Goal: Transaction & Acquisition: Subscribe to service/newsletter

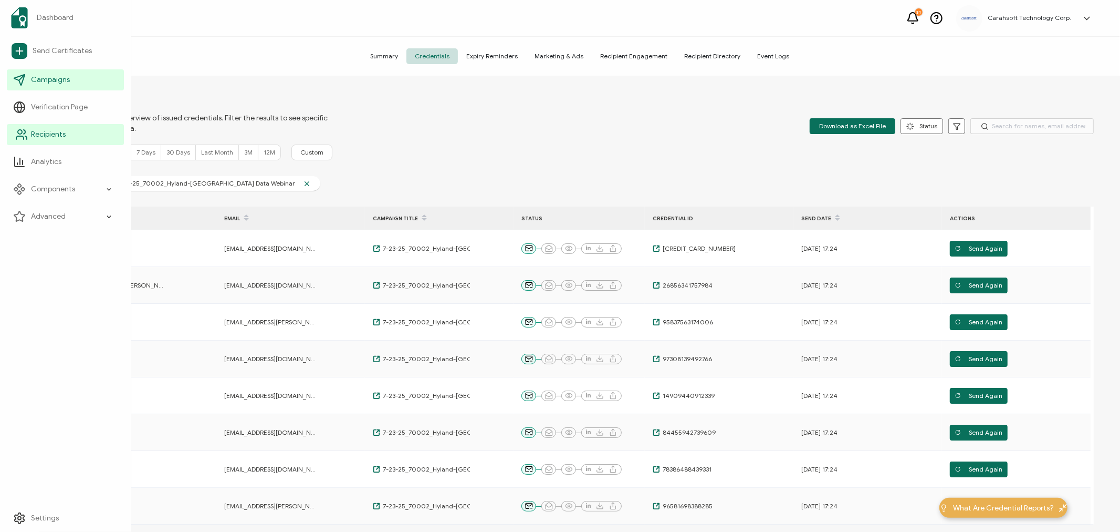
click at [36, 136] on span "Recipients" at bounding box center [48, 134] width 35 height 11
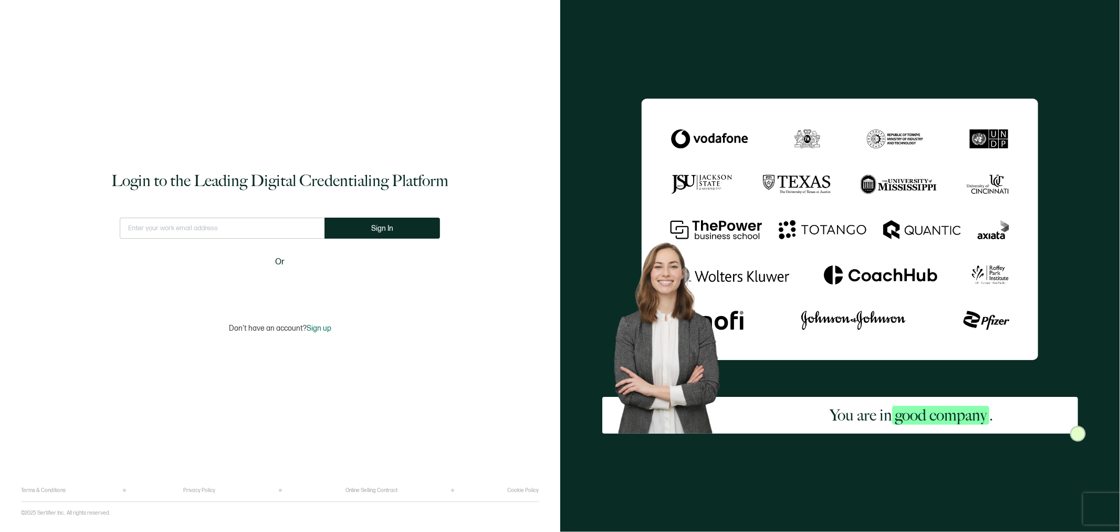
click at [146, 223] on input "text" at bounding box center [222, 227] width 205 height 21
type input "[PERSON_NAME][EMAIL_ADDRESS][PERSON_NAME][DOMAIN_NAME]"
click at [369, 232] on button "Sign In" at bounding box center [383, 227] width 116 height 21
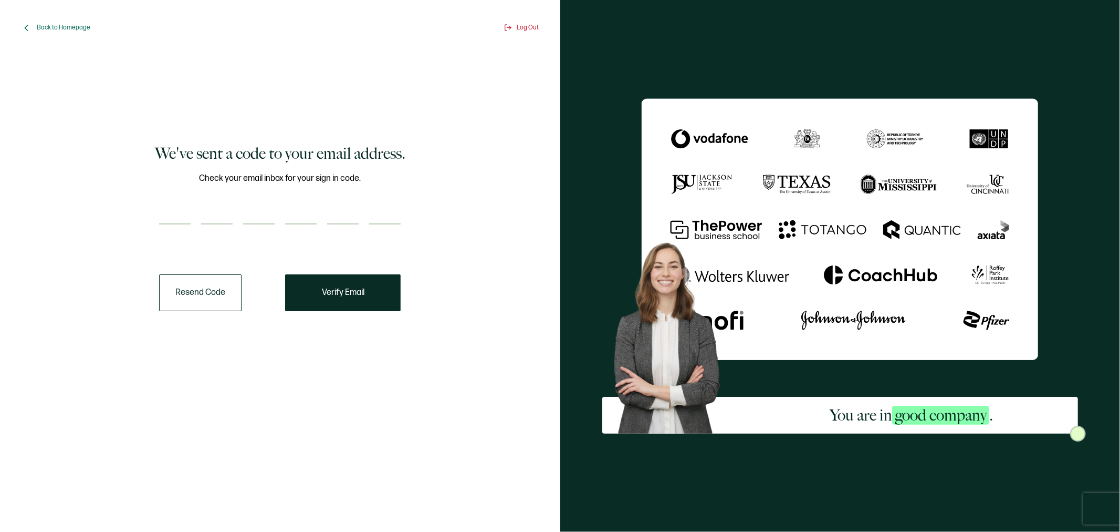
click at [176, 212] on input "number" at bounding box center [175, 213] width 32 height 21
paste input "6"
type input "6"
type input "3"
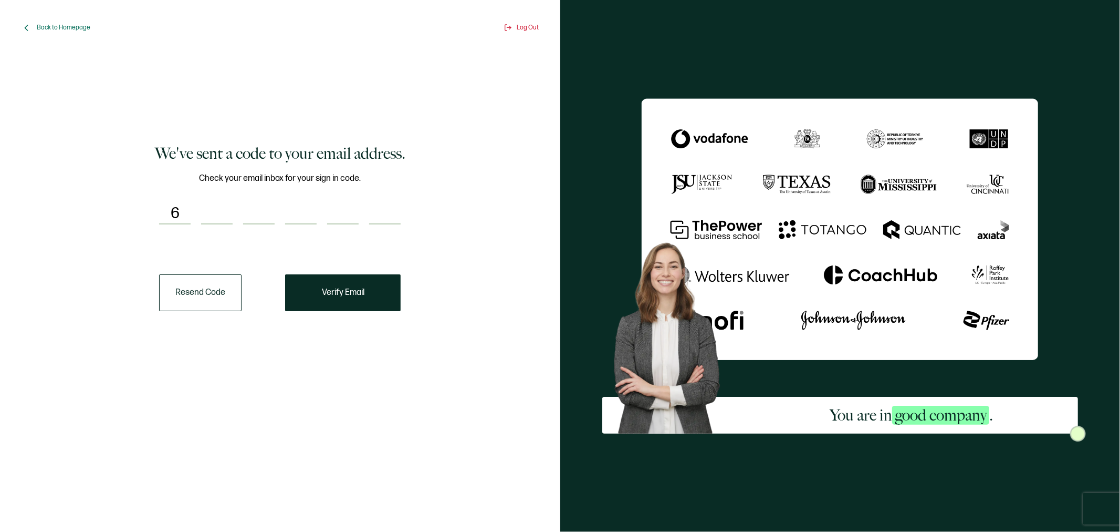
type input "0"
type input "2"
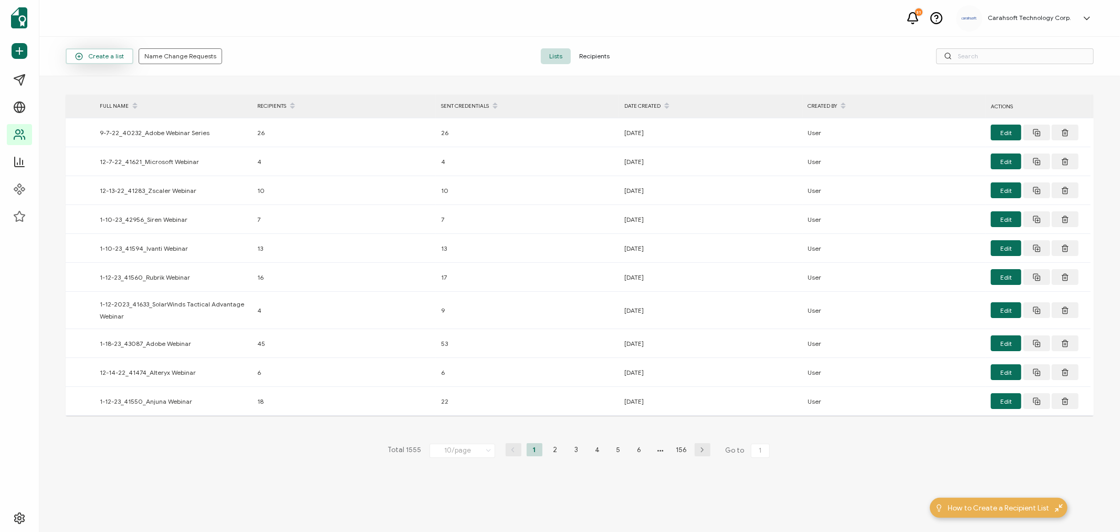
click at [90, 53] on span "Create a list" at bounding box center [99, 57] width 49 height 8
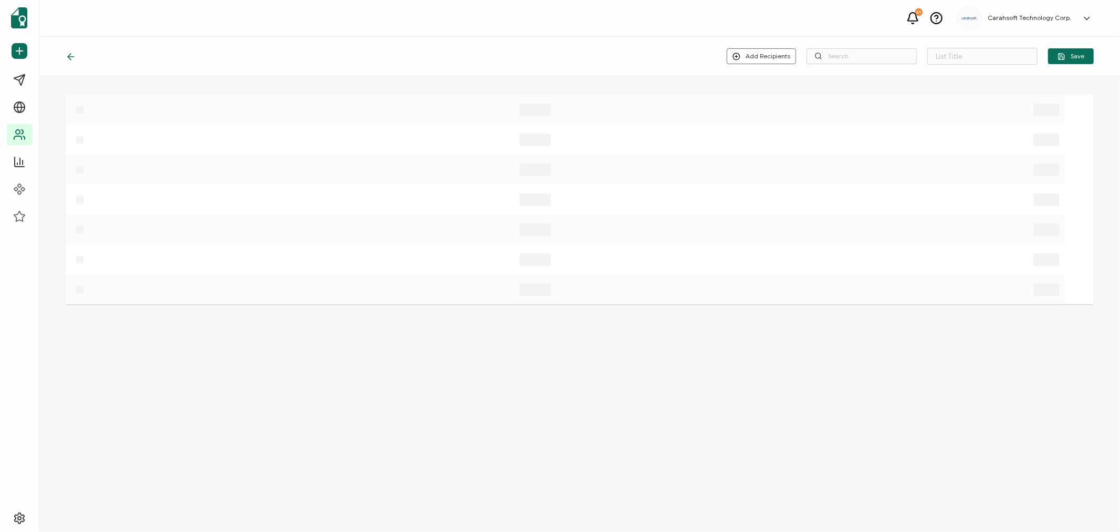
type input "List 1556"
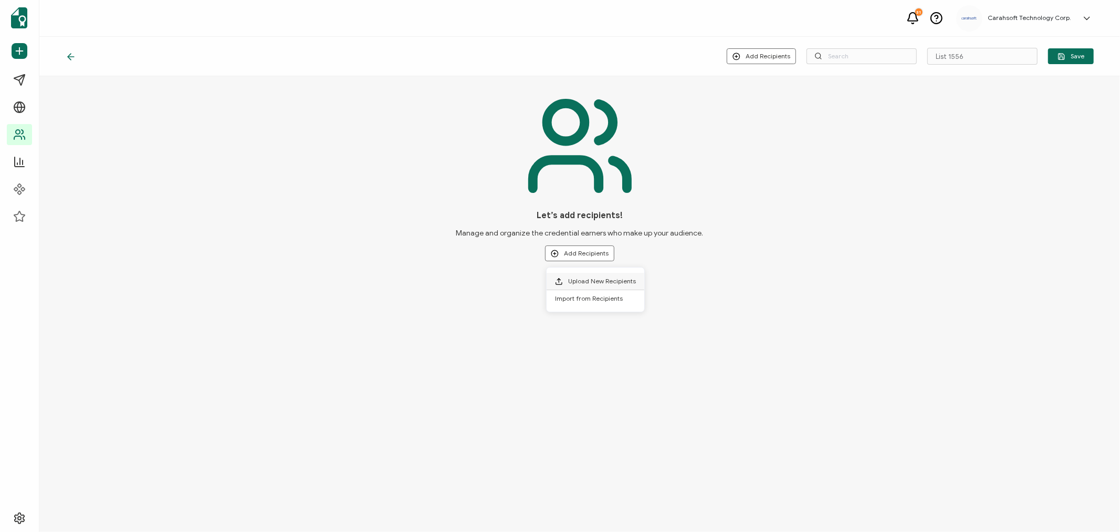
click at [594, 275] on li "Upload New Recipients" at bounding box center [596, 281] width 98 height 17
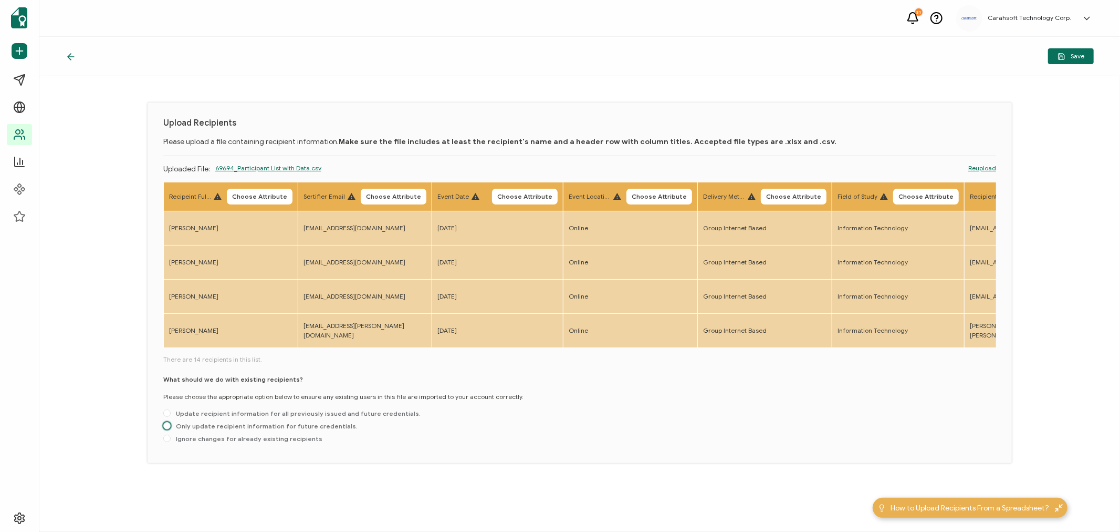
click at [202, 428] on span "Only update recipient information for future credentials." at bounding box center [264, 426] width 187 height 8
click at [171, 428] on input "Only update recipient information for future credentials." at bounding box center [166, 426] width 7 height 8
radio input "true"
click at [247, 196] on span "Choose Attribute" at bounding box center [259, 196] width 55 height 6
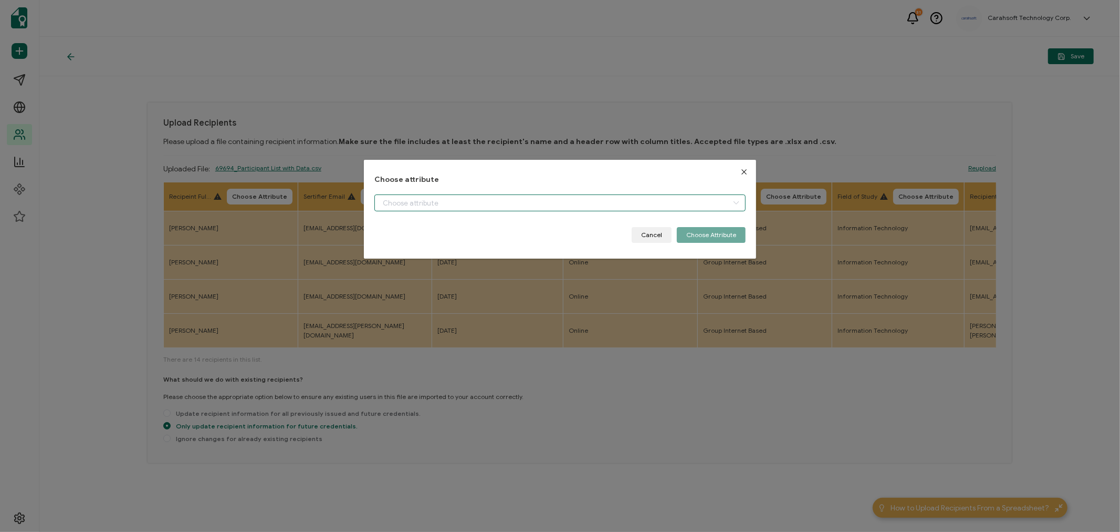
click at [382, 199] on input "dialog" at bounding box center [559, 202] width 371 height 17
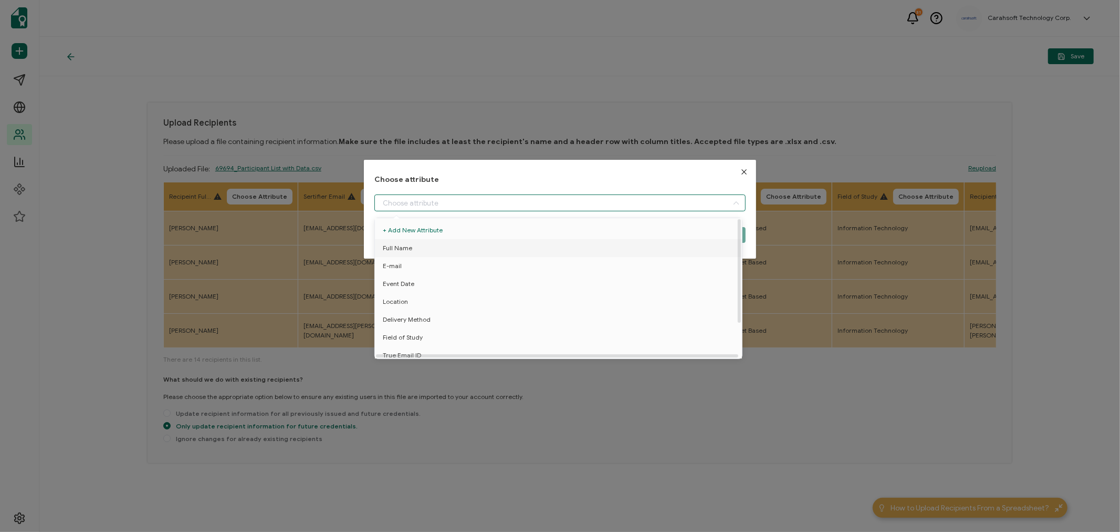
click at [384, 248] on span "Full Name" at bounding box center [397, 248] width 29 height 18
type input "Full Name"
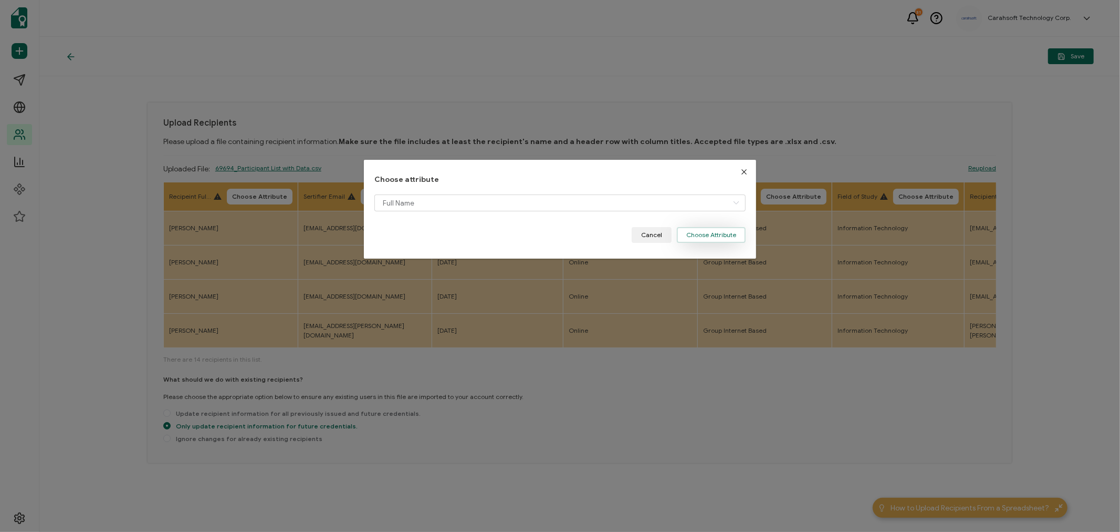
click at [692, 231] on button "Choose Attribute" at bounding box center [711, 235] width 69 height 16
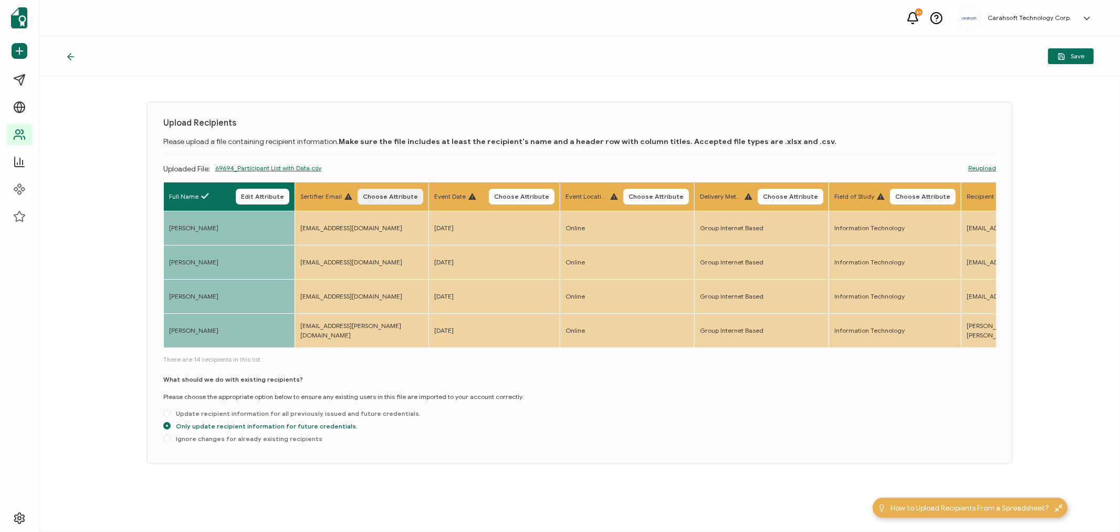
click at [382, 195] on span "Choose Attribute" at bounding box center [390, 196] width 55 height 6
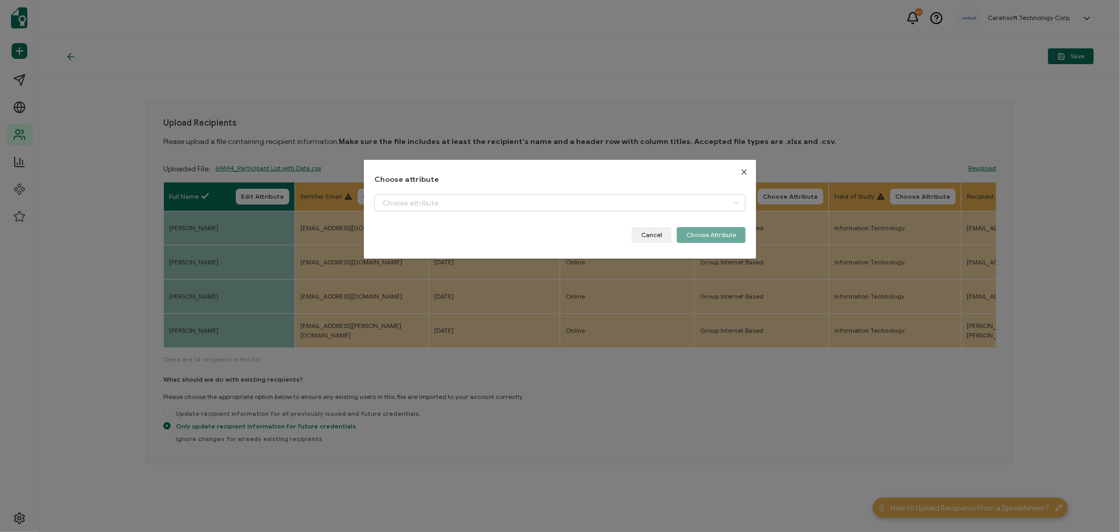
click at [380, 191] on div "Choose attribute Cancel Choose Attribute" at bounding box center [559, 209] width 371 height 68
click at [383, 199] on input "dialog" at bounding box center [559, 202] width 371 height 17
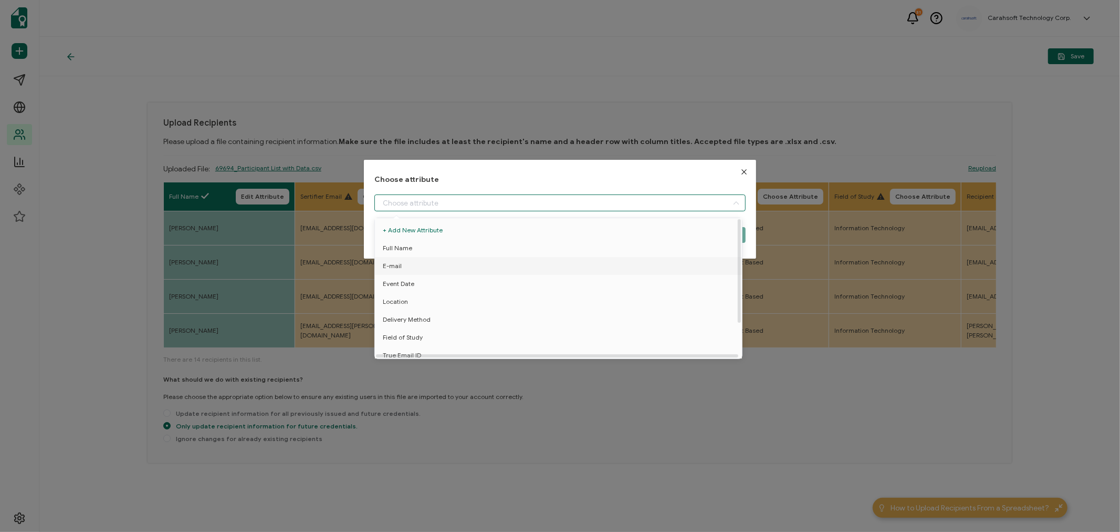
click at [401, 268] on li "E-mail" at bounding box center [560, 266] width 376 height 18
type input "E-mail"
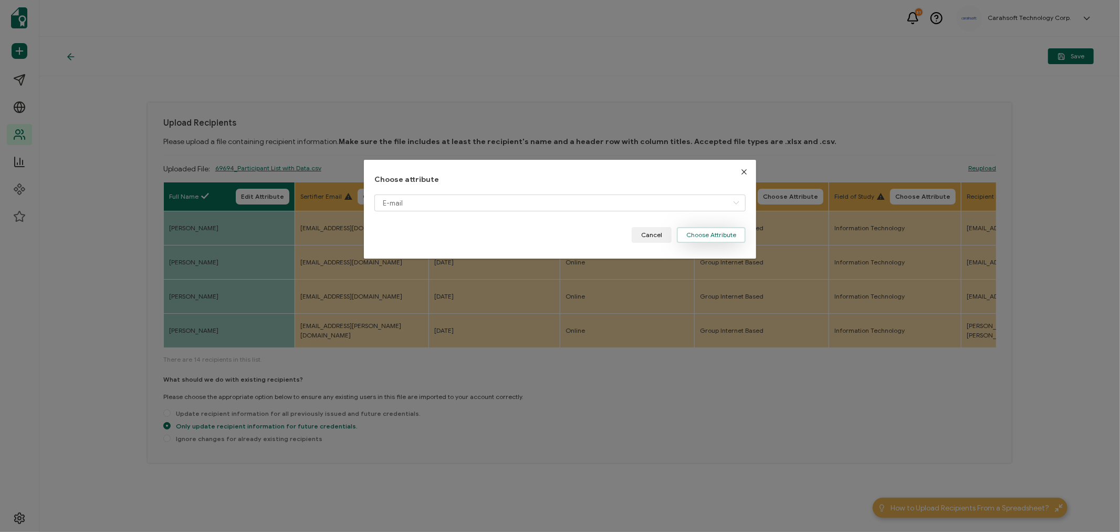
click at [722, 234] on button "Choose Attribute" at bounding box center [711, 235] width 69 height 16
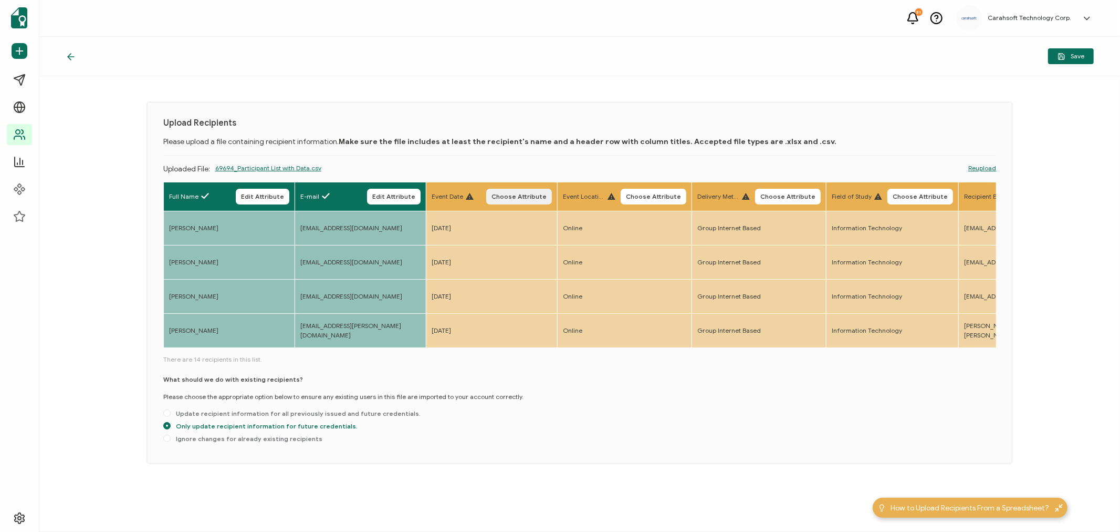
click at [521, 193] on span "Choose Attribute" at bounding box center [519, 196] width 55 height 6
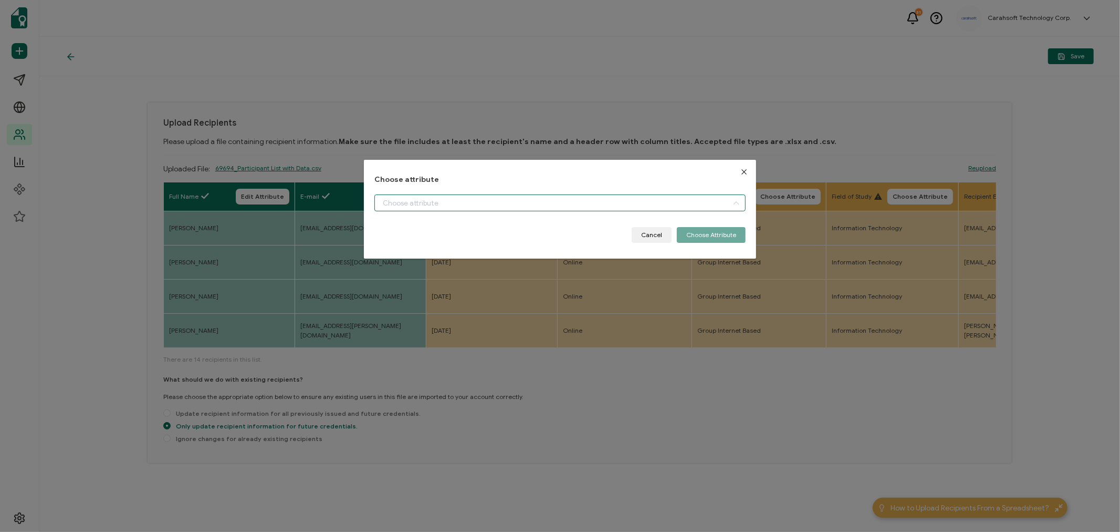
click at [411, 198] on input "dialog" at bounding box center [559, 202] width 371 height 17
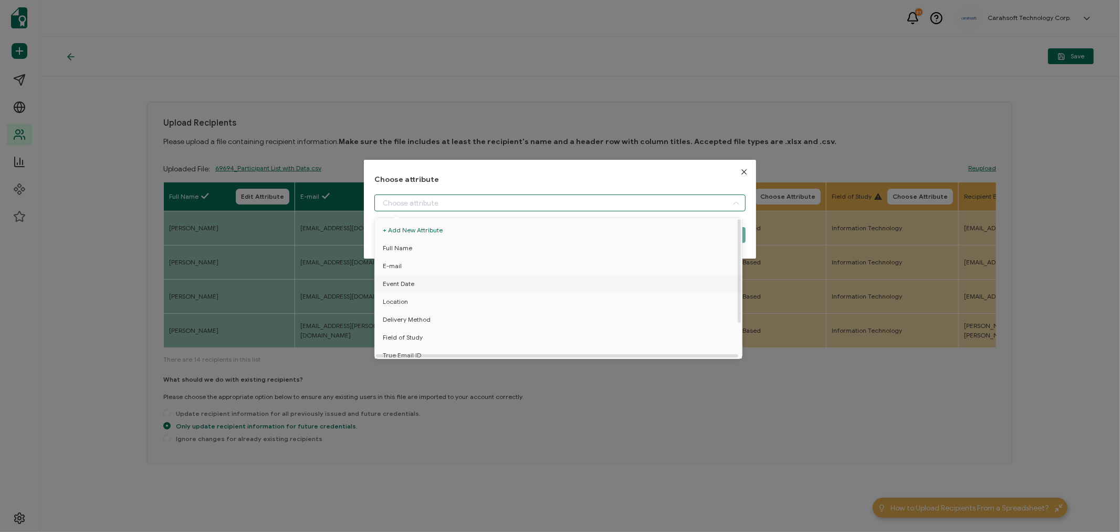
click at [402, 280] on span "Event Date" at bounding box center [399, 284] width 32 height 18
type input "Event Date"
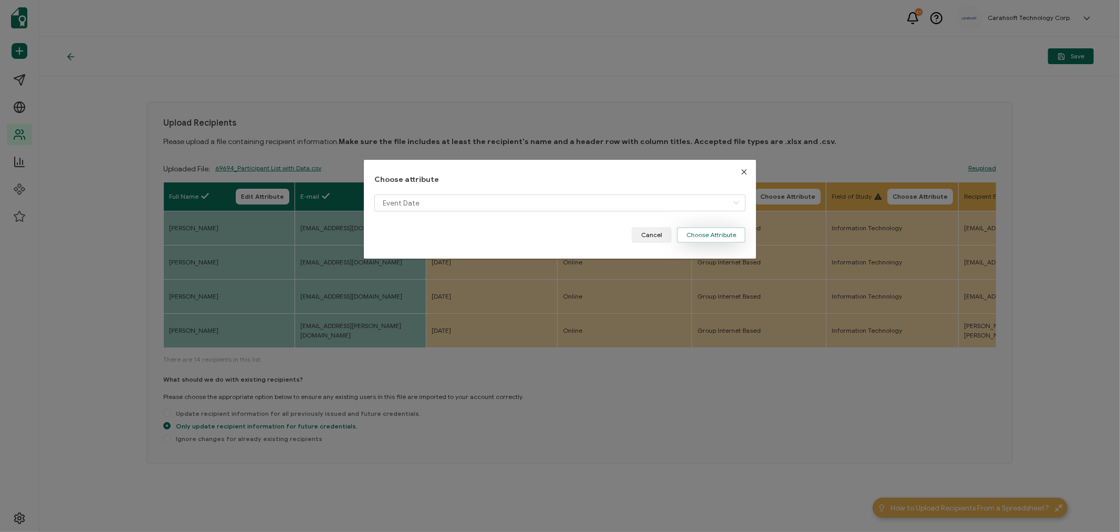
click at [708, 231] on button "Choose Attribute" at bounding box center [711, 235] width 69 height 16
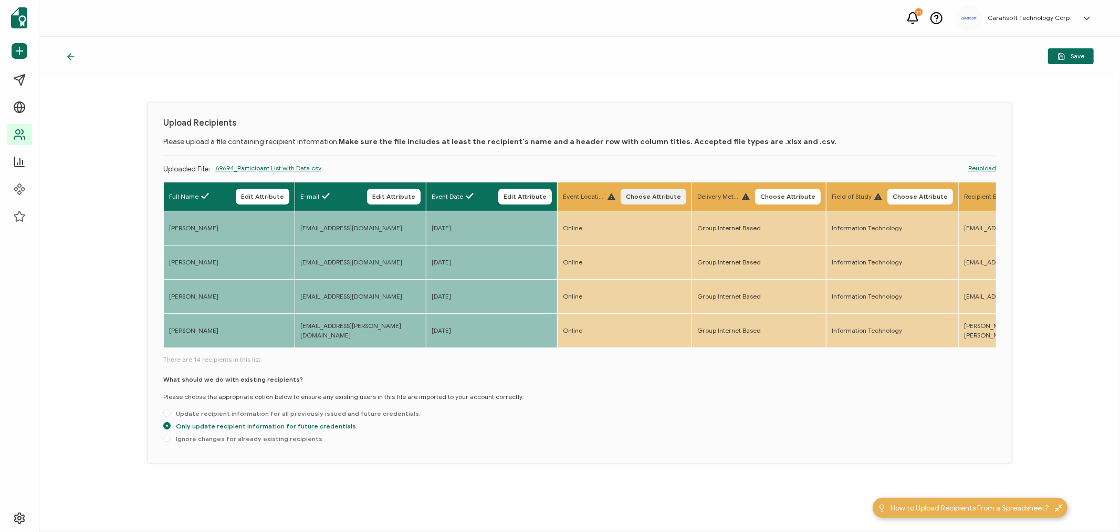
click at [647, 190] on button "Choose Attribute" at bounding box center [654, 197] width 66 height 16
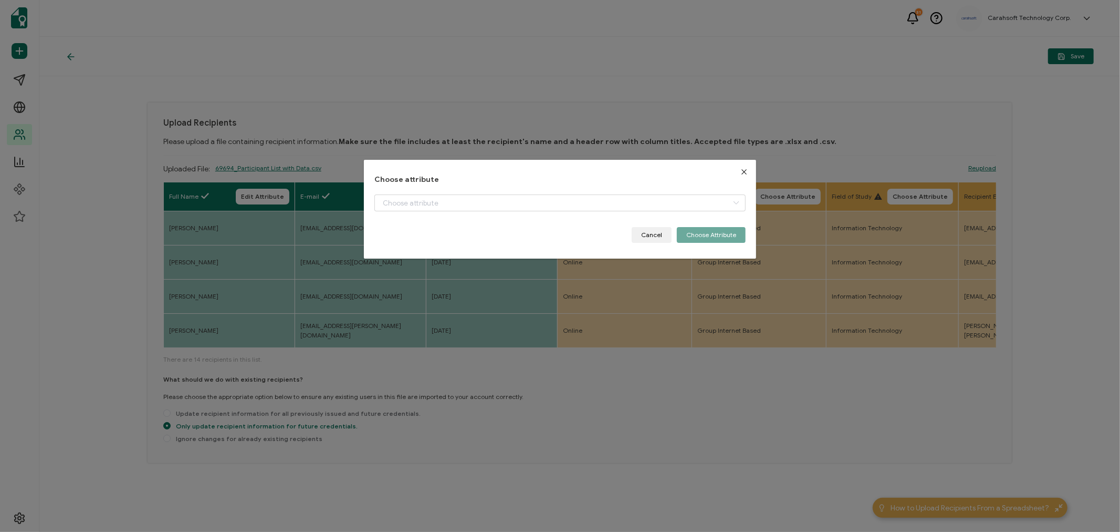
click at [437, 192] on div "Choose attribute Cancel Choose Attribute" at bounding box center [559, 209] width 371 height 68
click at [428, 200] on input "dialog" at bounding box center [559, 202] width 371 height 17
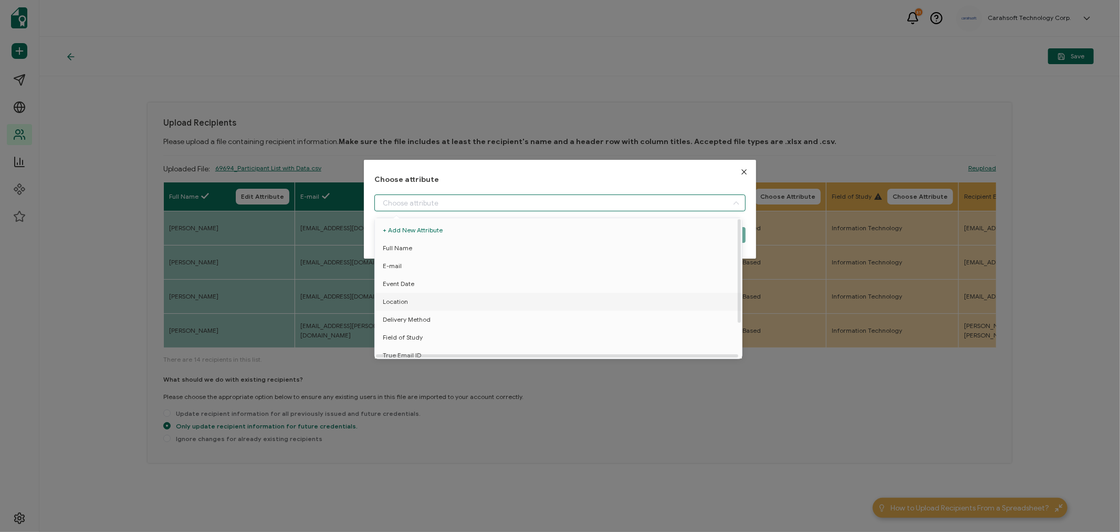
click at [404, 304] on span "Location" at bounding box center [395, 302] width 25 height 18
type input "Location"
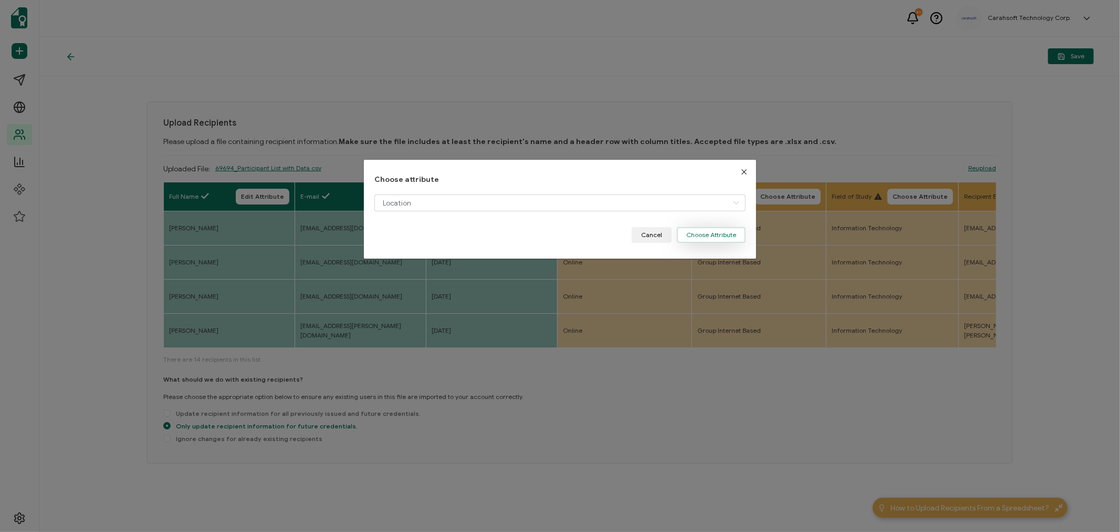
click at [706, 235] on button "Choose Attribute" at bounding box center [711, 235] width 69 height 16
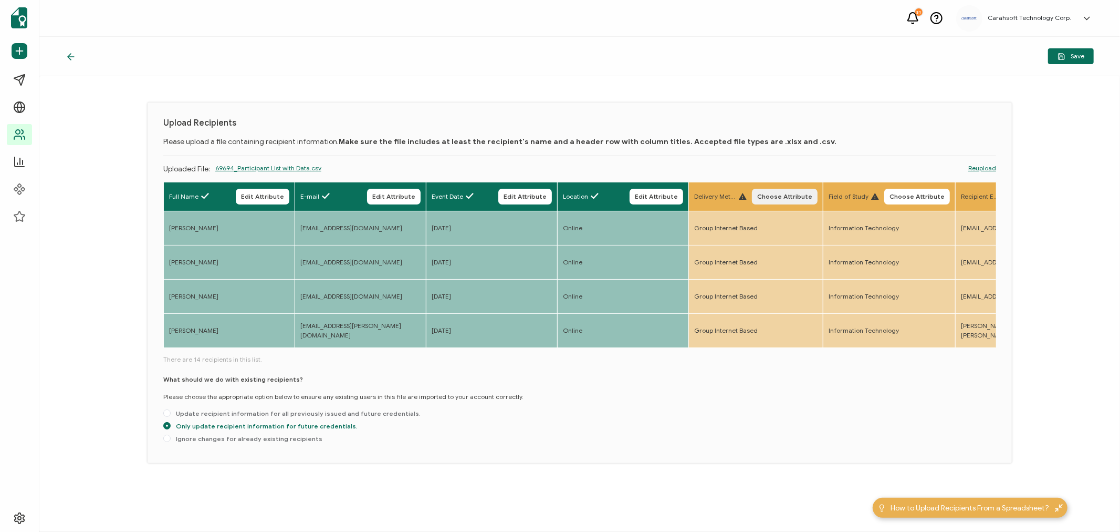
click at [779, 196] on span "Choose Attribute" at bounding box center [784, 196] width 55 height 6
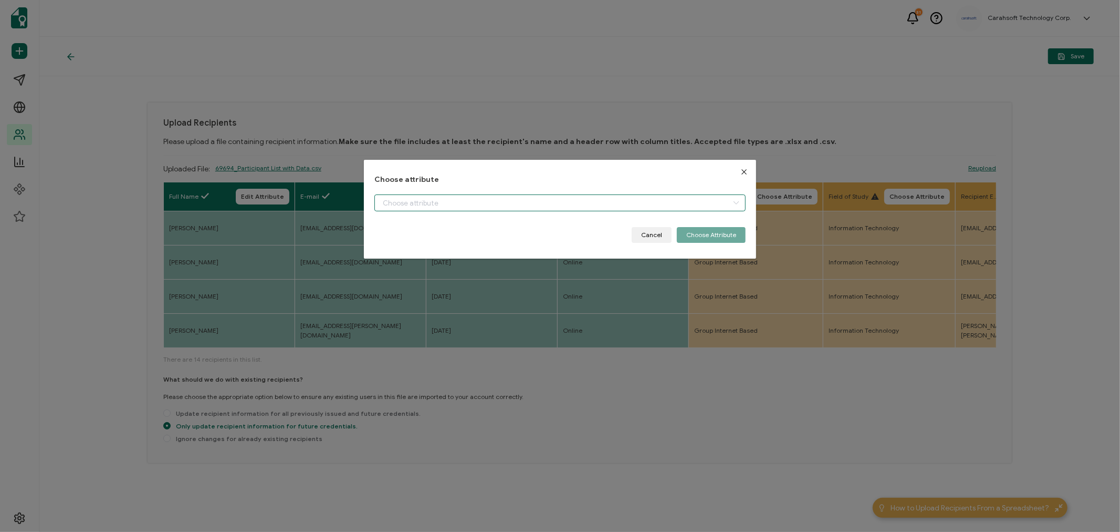
click at [491, 200] on input "dialog" at bounding box center [559, 202] width 371 height 17
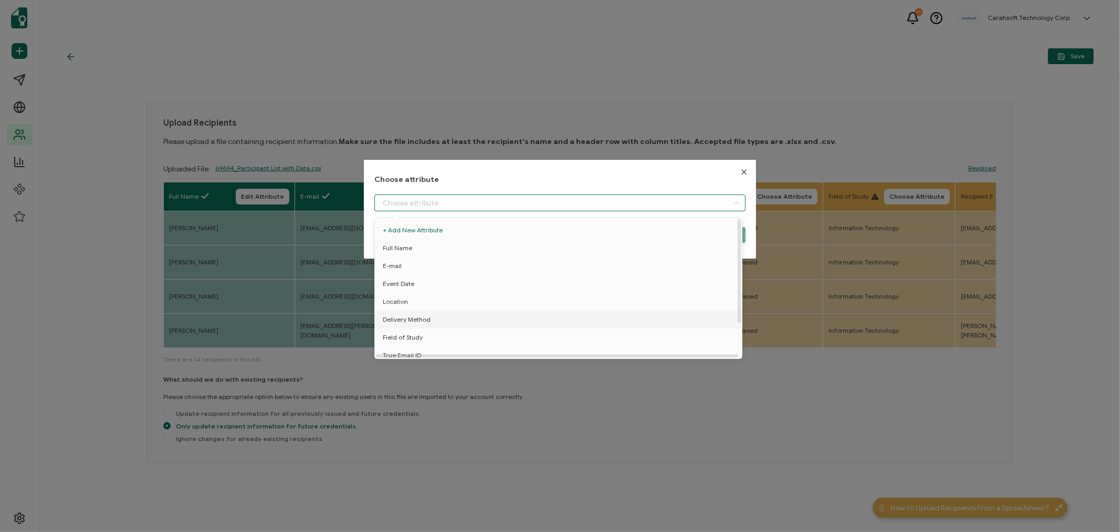
click at [415, 317] on span "Delivery Method" at bounding box center [407, 319] width 48 height 18
type input "Delivery Method"
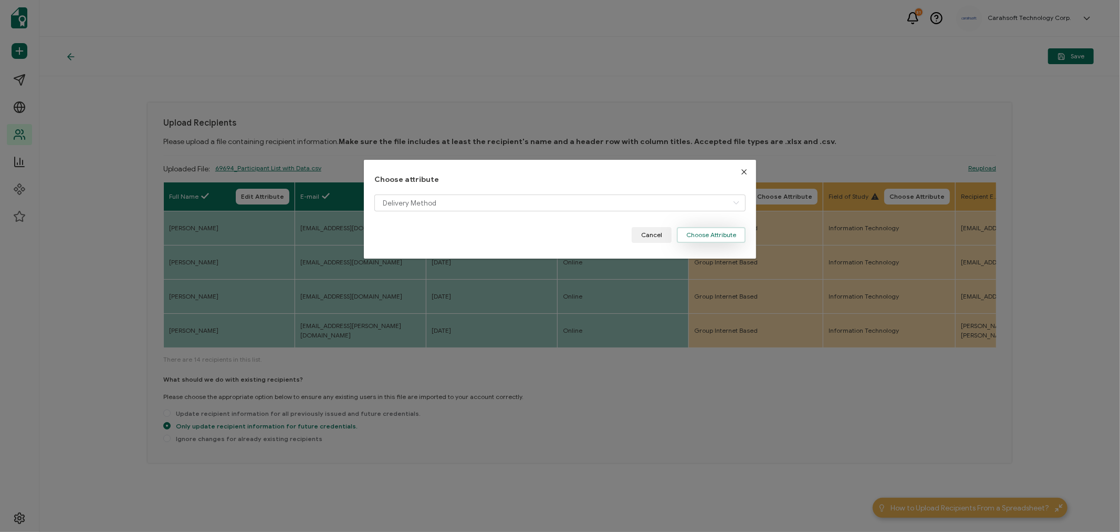
click at [701, 235] on button "Choose Attribute" at bounding box center [711, 235] width 69 height 16
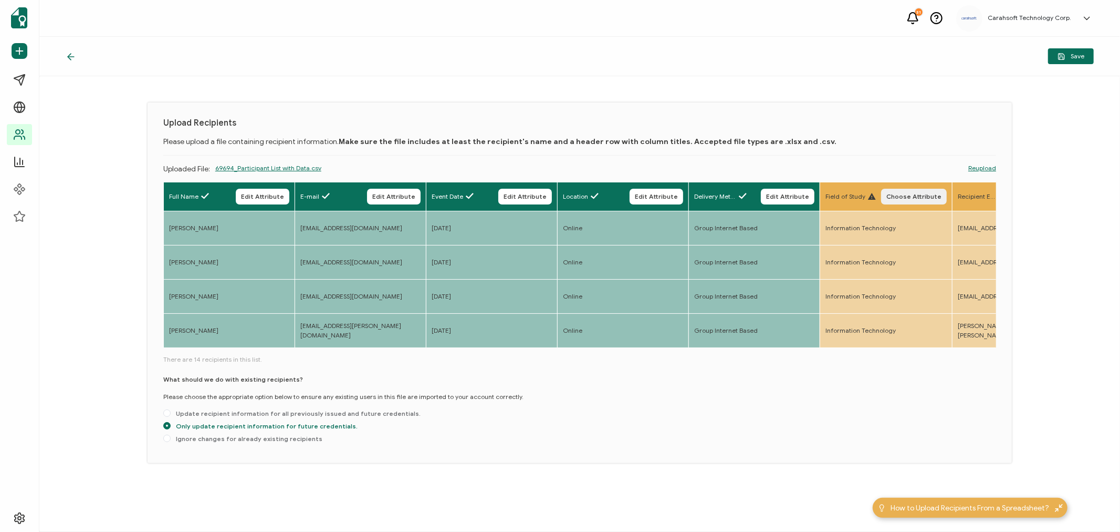
click at [922, 194] on span "Choose Attribute" at bounding box center [914, 196] width 55 height 6
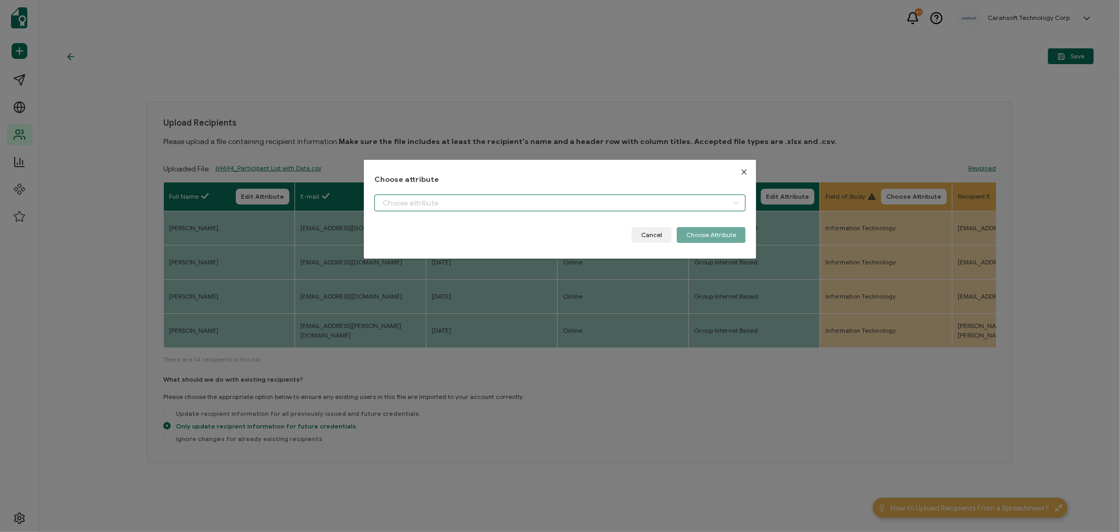
click at [407, 200] on input "dialog" at bounding box center [559, 202] width 371 height 17
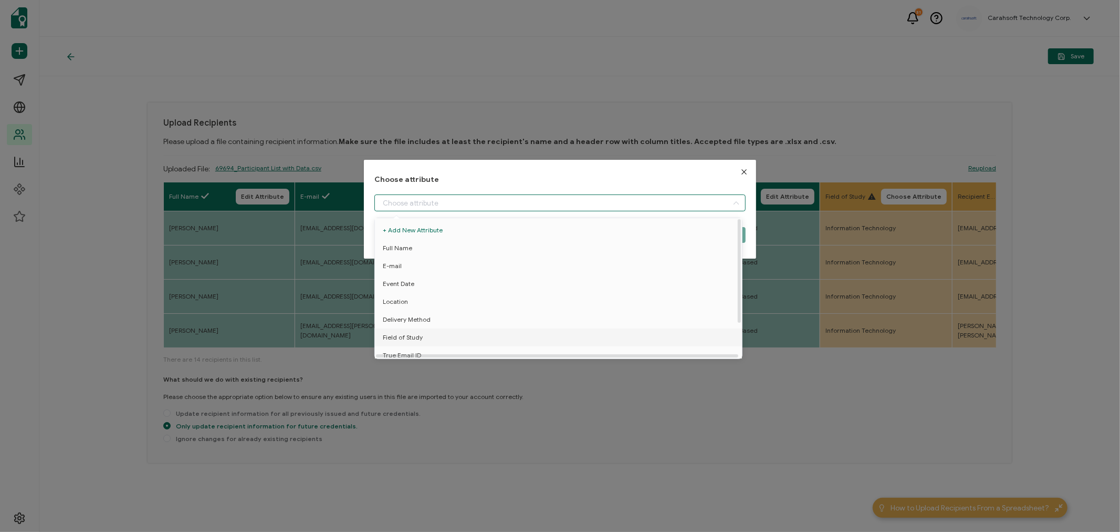
click at [402, 338] on span "Field of Study" at bounding box center [403, 337] width 40 height 18
type input "Field of Study"
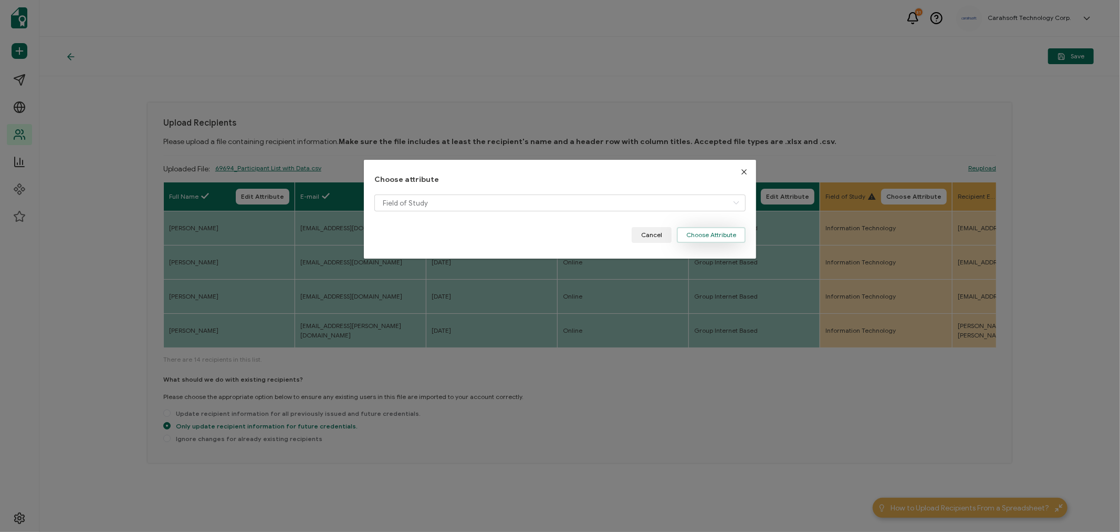
click at [723, 243] on button "Choose Attribute" at bounding box center [711, 235] width 69 height 16
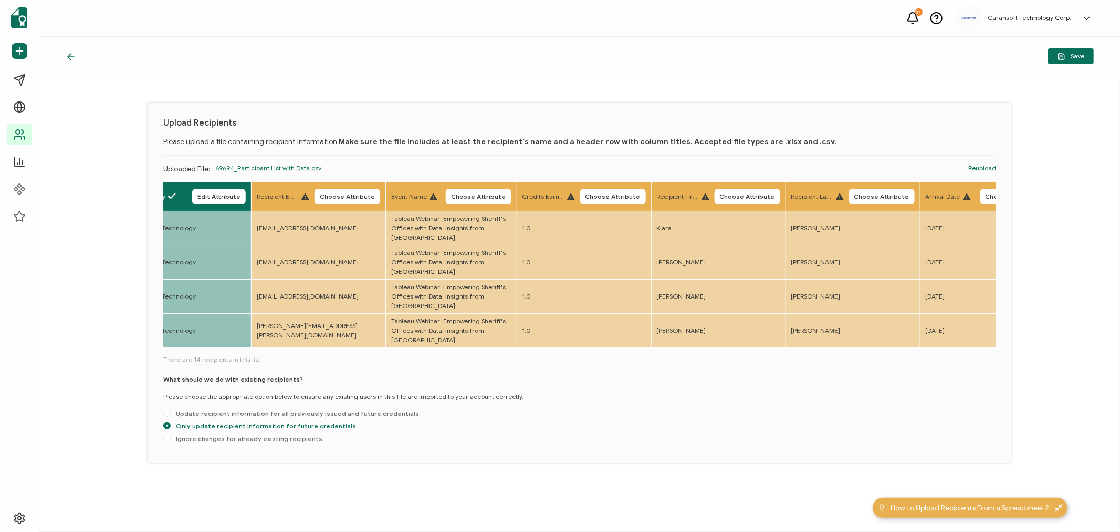
scroll to position [0, 887]
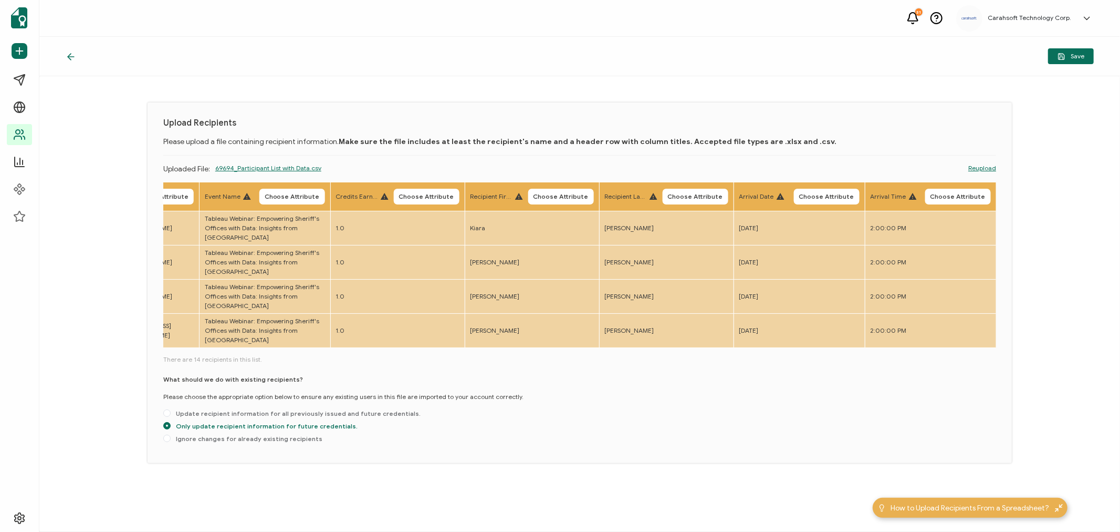
click at [494, 374] on div "Full Name Edit Attribute E-mail Edit Attribute Event Date Edit Attribute Locati…" at bounding box center [579, 314] width 833 height 265
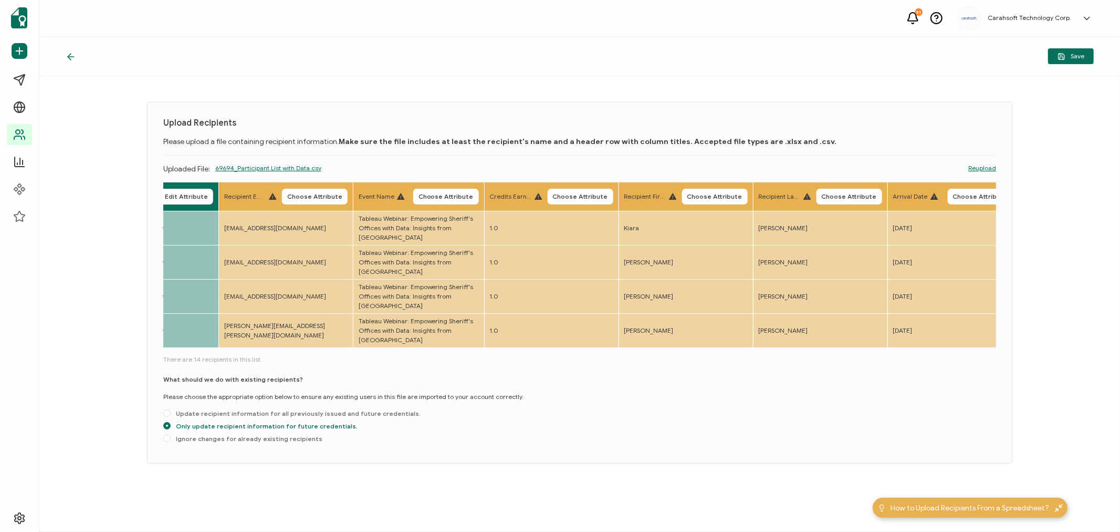
scroll to position [0, 730]
click at [306, 193] on span "Choose Attribute" at bounding box center [317, 196] width 55 height 6
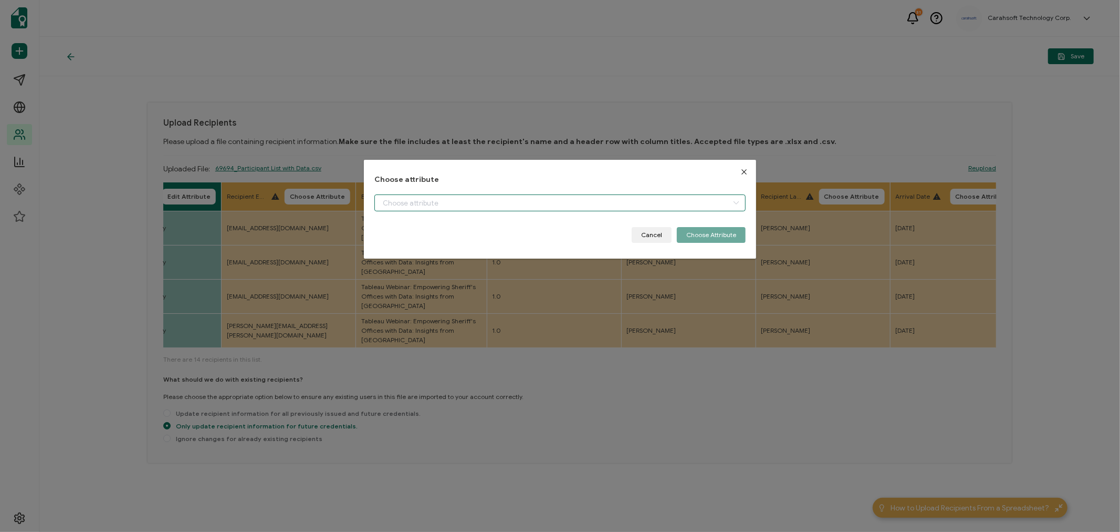
click at [417, 198] on input "dialog" at bounding box center [559, 202] width 371 height 17
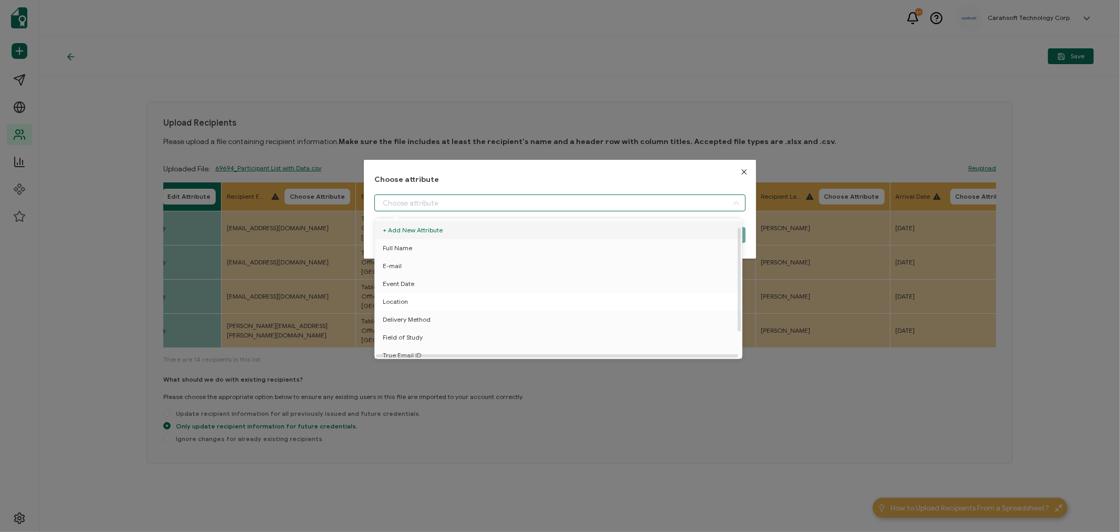
scroll to position [46, 0]
click at [405, 306] on span "True Email ID" at bounding box center [402, 314] width 38 height 18
type input "True Email ID"
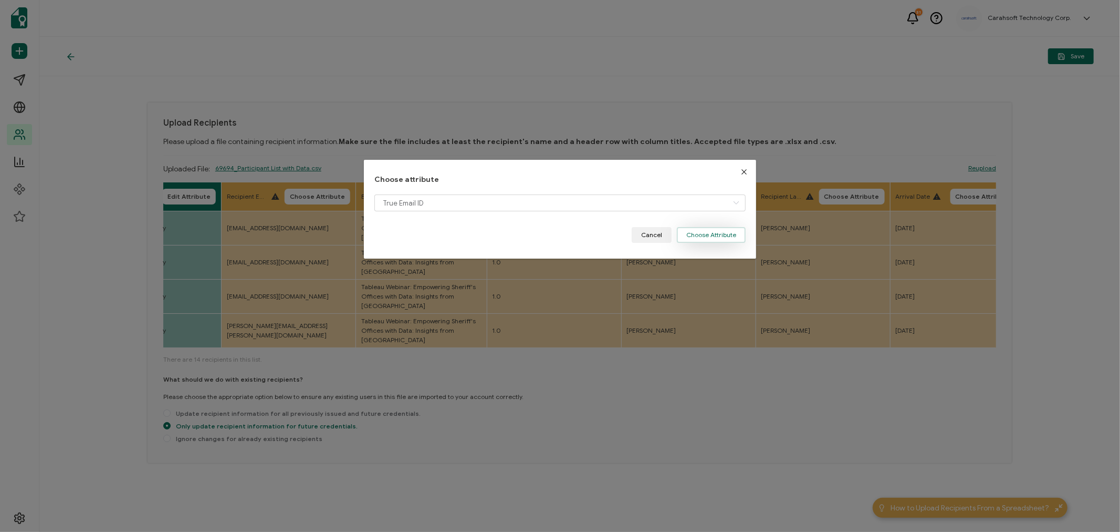
click at [714, 237] on button "Choose Attribute" at bounding box center [711, 235] width 69 height 16
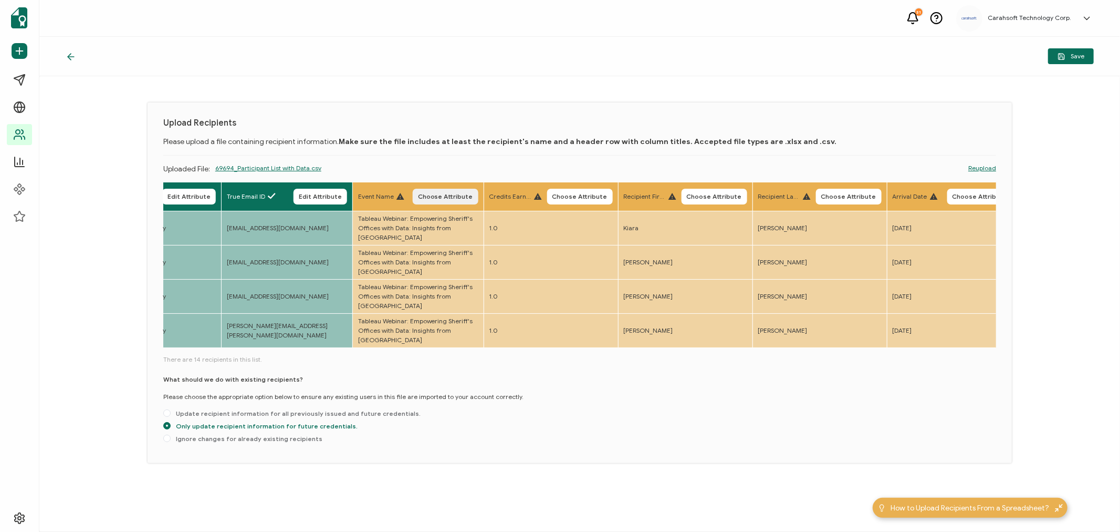
click at [445, 196] on span "Choose Attribute" at bounding box center [445, 196] width 55 height 6
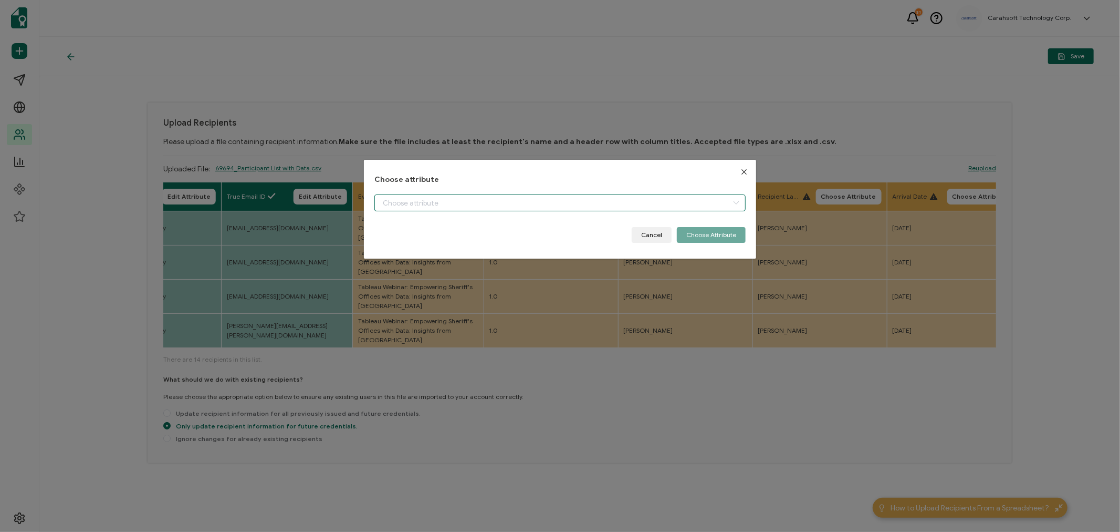
click at [398, 199] on input "dialog" at bounding box center [559, 202] width 371 height 17
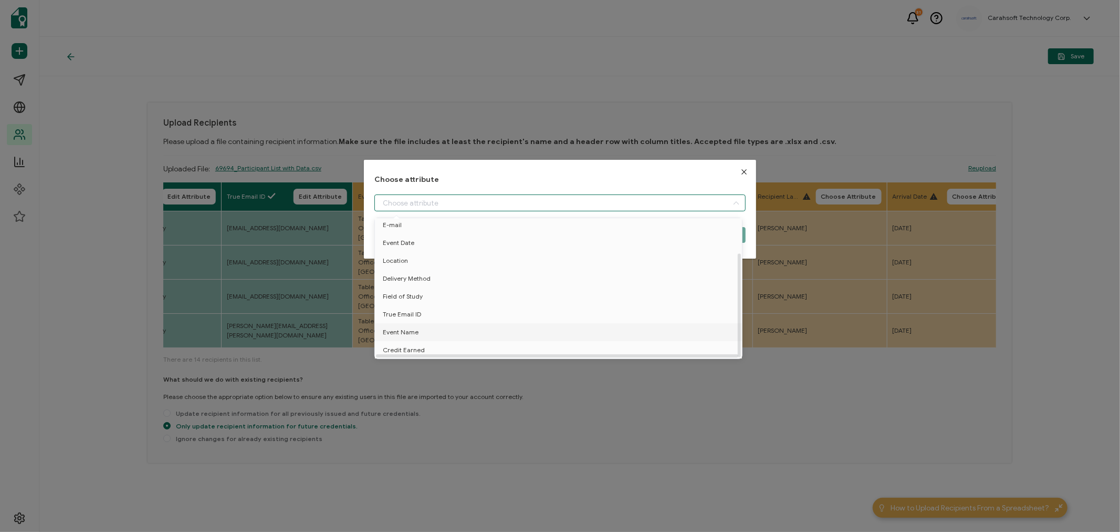
click at [398, 324] on span "Event Name" at bounding box center [401, 332] width 36 height 18
type input "Event Name"
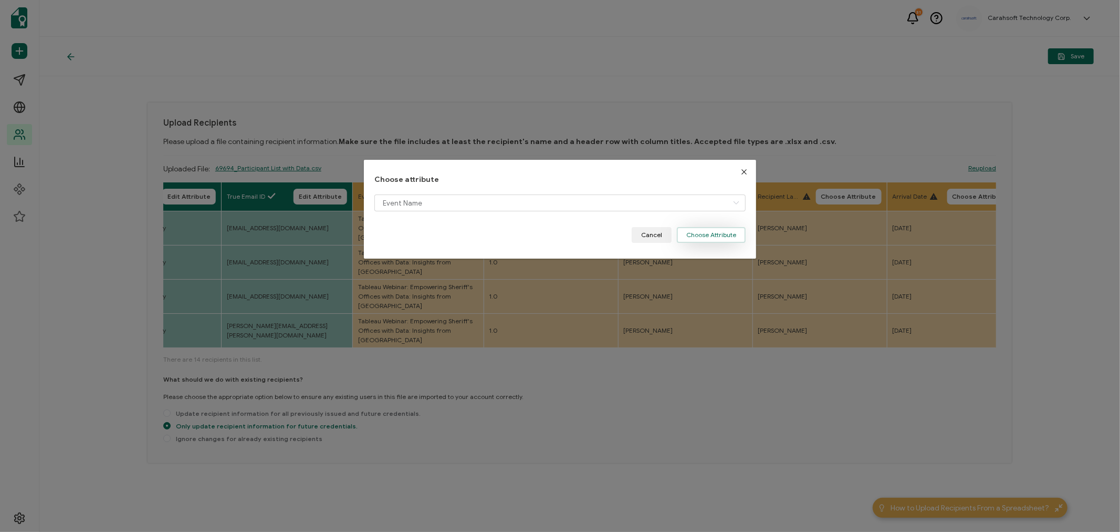
click at [721, 233] on button "Choose Attribute" at bounding box center [711, 235] width 69 height 16
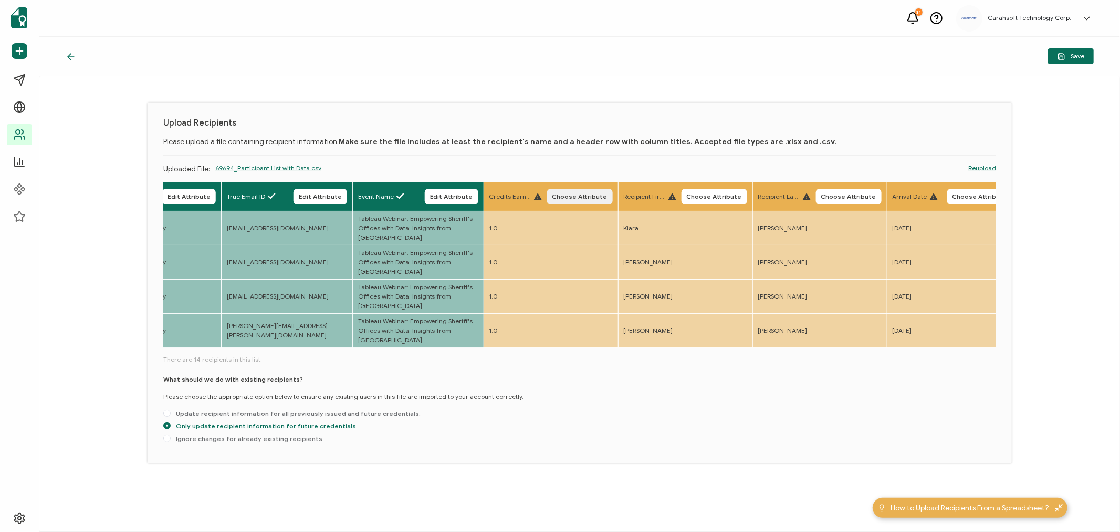
click at [581, 194] on span "Choose Attribute" at bounding box center [580, 196] width 55 height 6
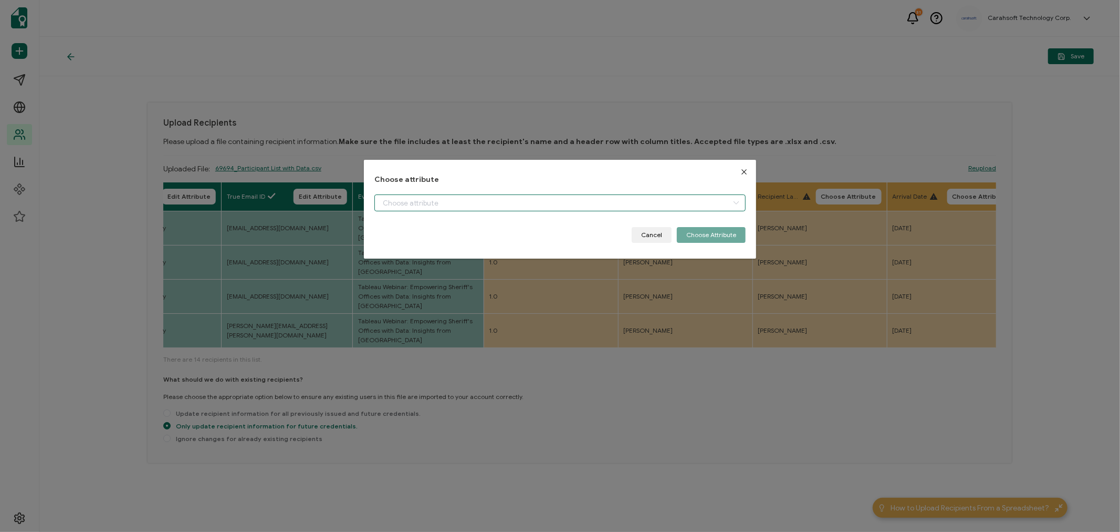
click at [418, 200] on input "dialog" at bounding box center [559, 202] width 371 height 17
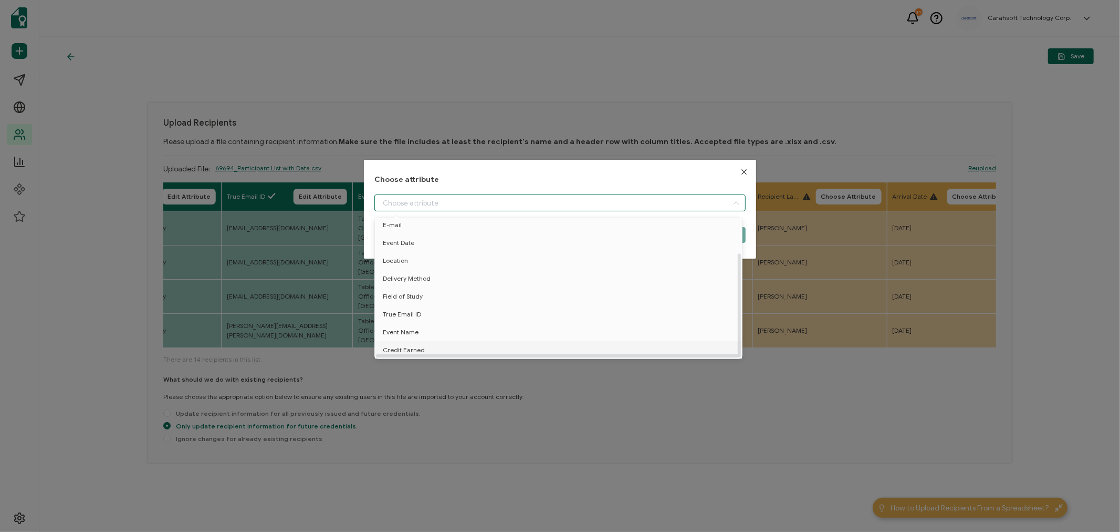
click at [400, 343] on span "Credit Earned" at bounding box center [404, 350] width 42 height 18
type input "Credit Earned"
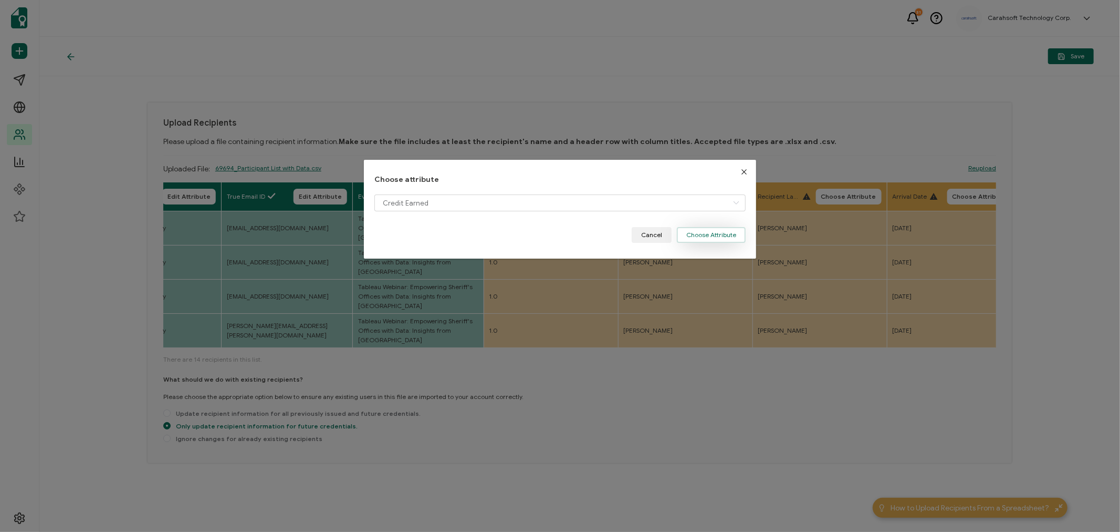
click at [704, 228] on button "Choose Attribute" at bounding box center [711, 235] width 69 height 16
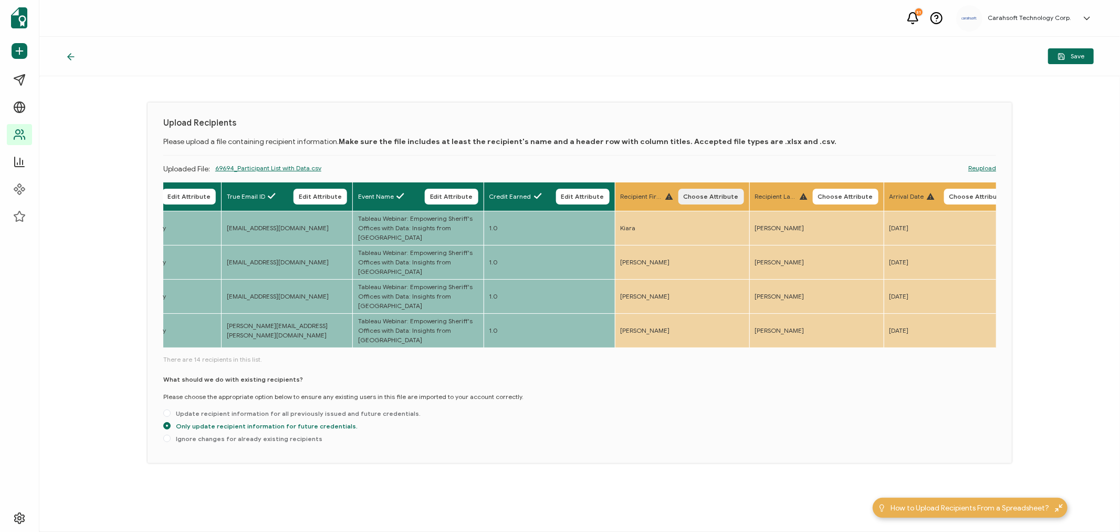
click at [721, 193] on span "Choose Attribute" at bounding box center [711, 196] width 55 height 6
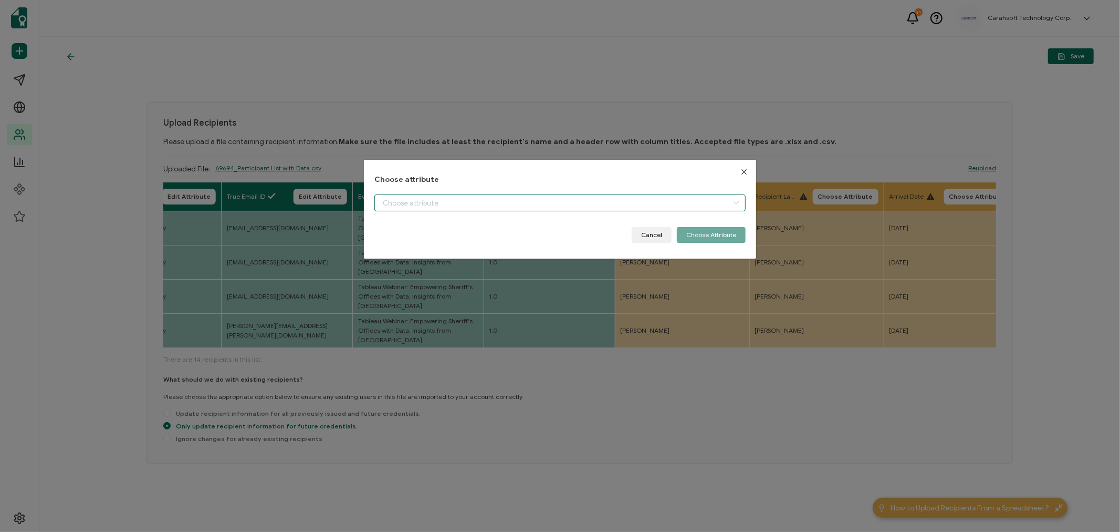
click at [440, 203] on input "dialog" at bounding box center [559, 202] width 371 height 17
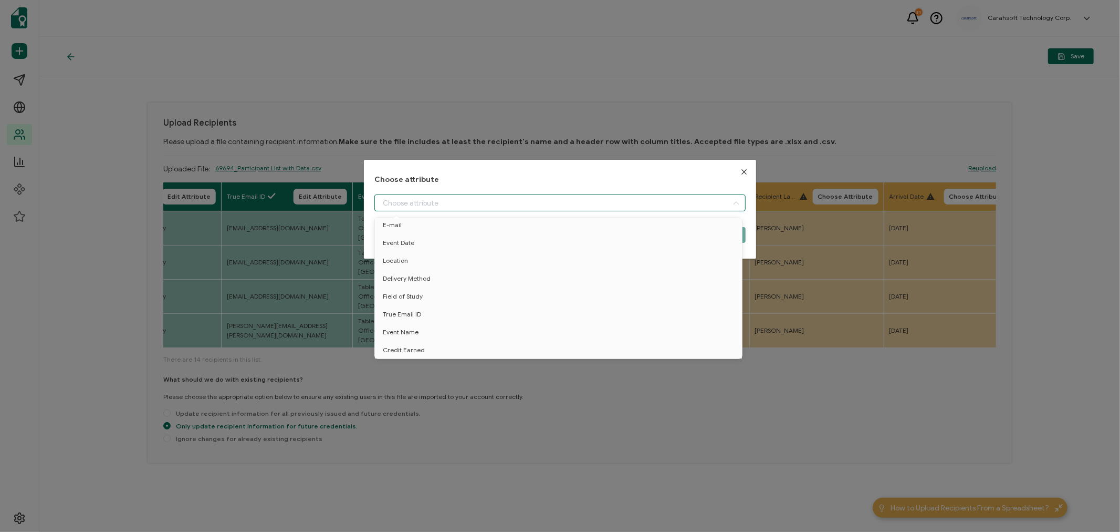
click at [837, 125] on div "Choose attribute Cancel Choose Attribute" at bounding box center [560, 266] width 1120 height 532
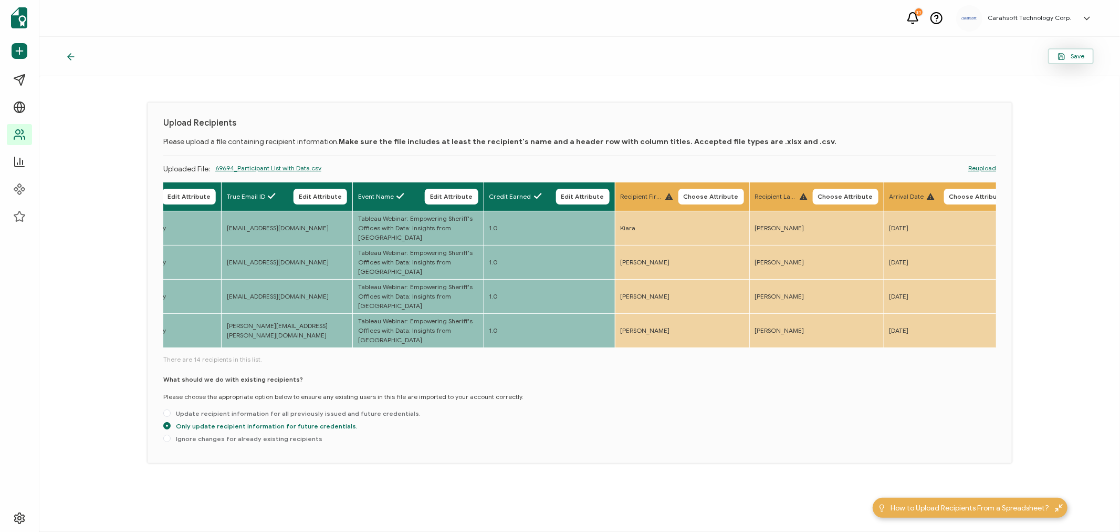
click at [1061, 61] on button "Save" at bounding box center [1071, 56] width 46 height 16
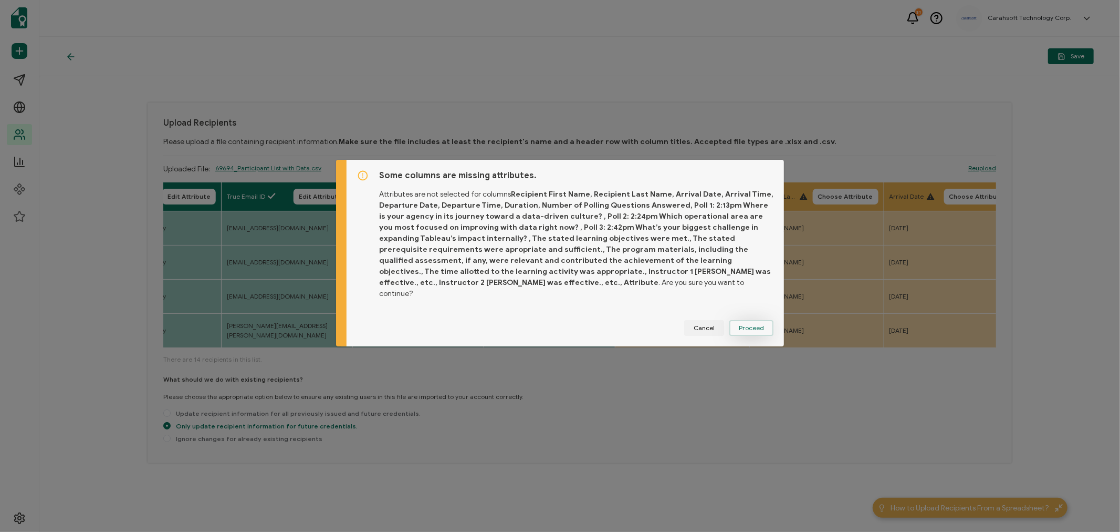
click at [755, 325] on span "Proceed" at bounding box center [751, 328] width 25 height 6
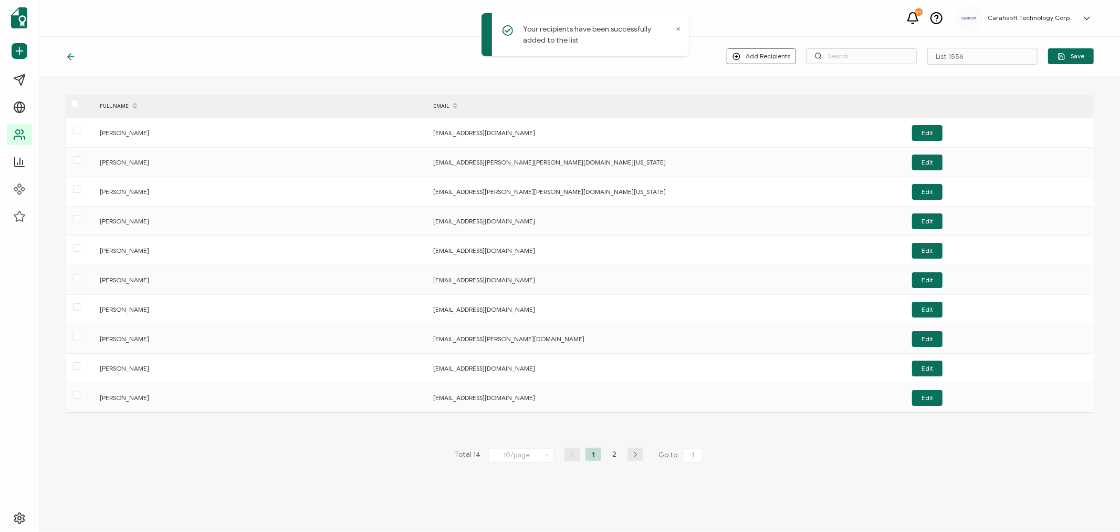
click at [676, 29] on icon at bounding box center [678, 28] width 5 height 5
click at [975, 56] on input "List 1556" at bounding box center [983, 56] width 110 height 17
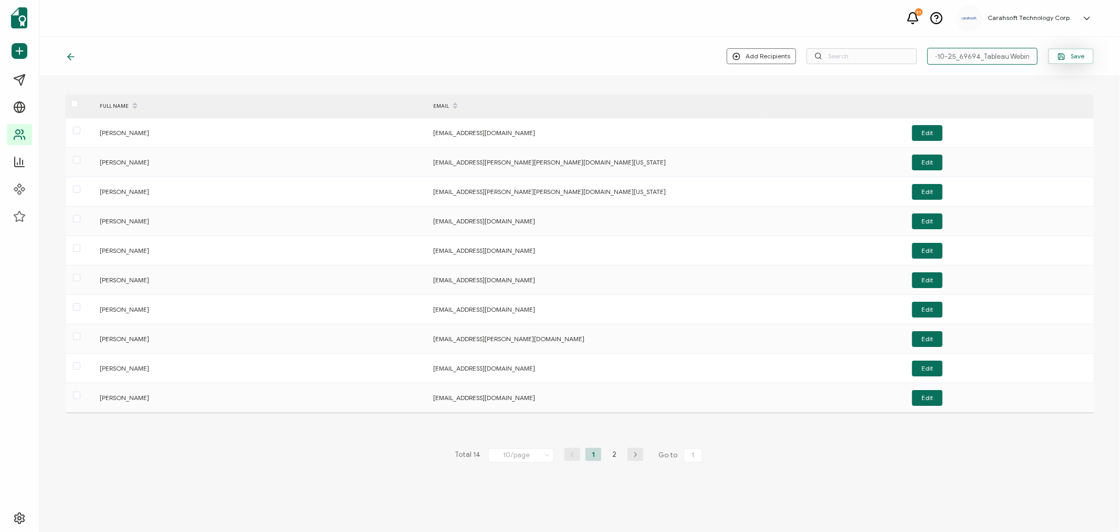
type input "7-10-25_69694_Tableau Webinar"
click at [1089, 58] on button "Save" at bounding box center [1071, 56] width 46 height 16
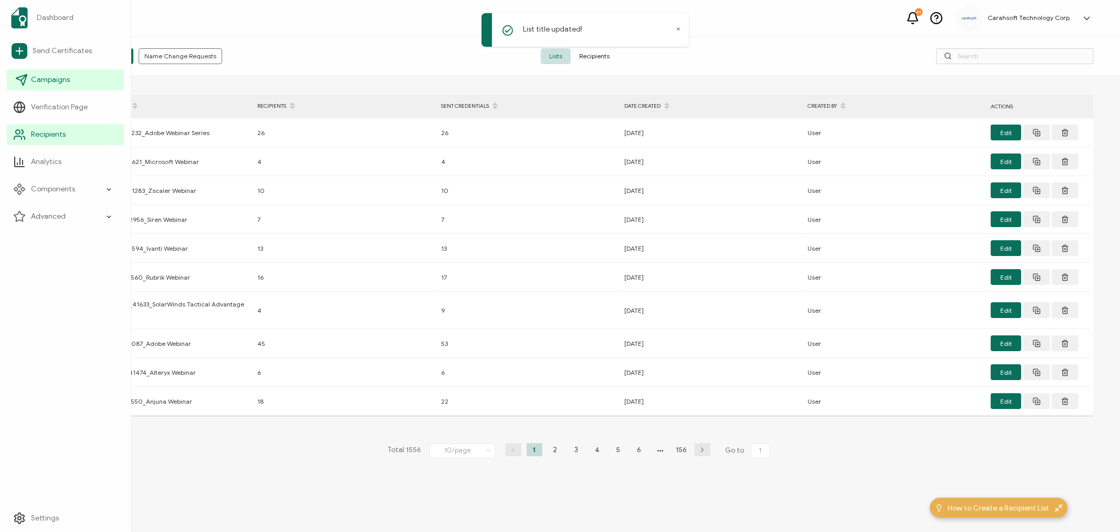
click at [34, 77] on span "Campaigns" at bounding box center [50, 80] width 39 height 11
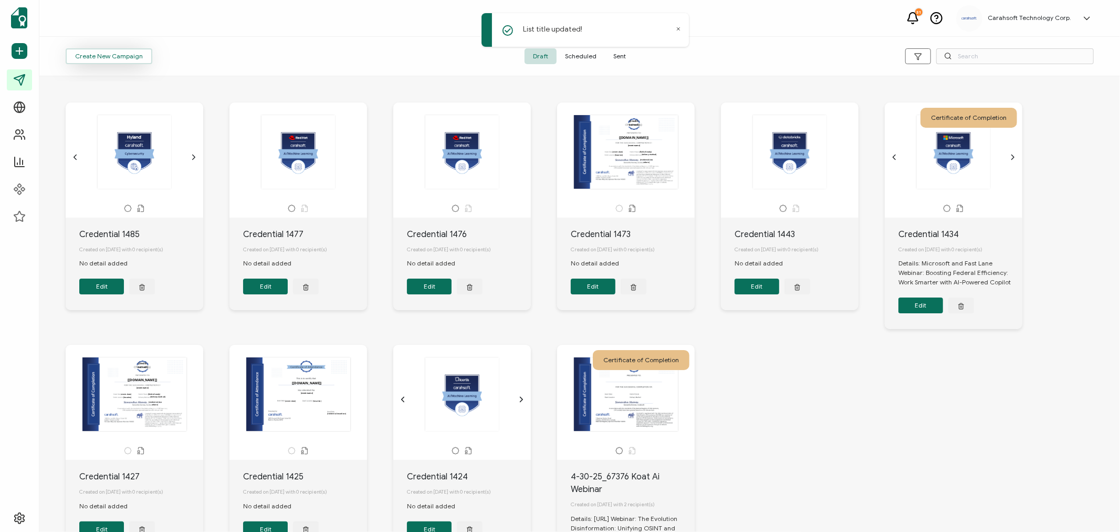
click at [117, 50] on button "Create New Campaign" at bounding box center [109, 56] width 87 height 16
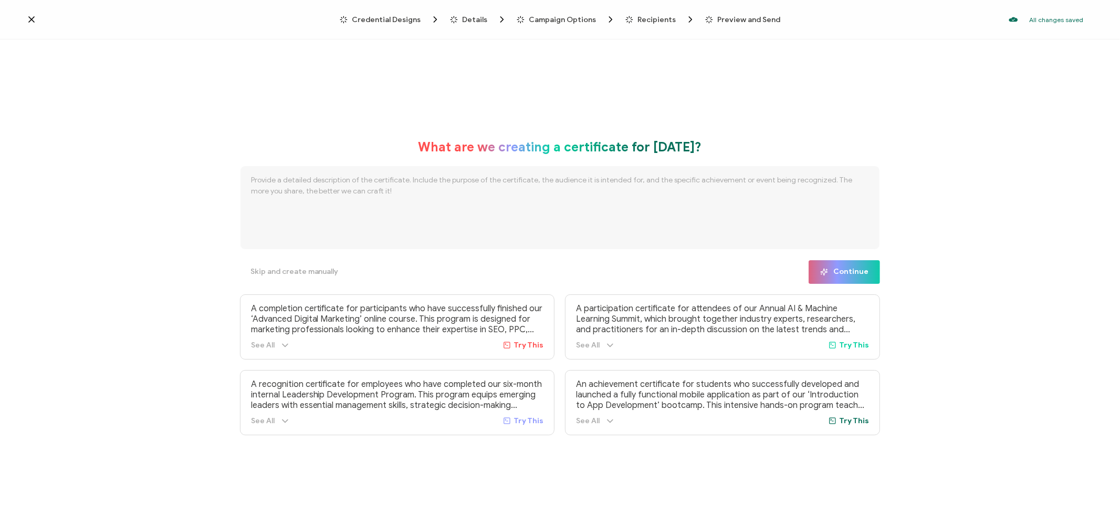
click at [379, 17] on span "Credential Designs" at bounding box center [386, 20] width 69 height 8
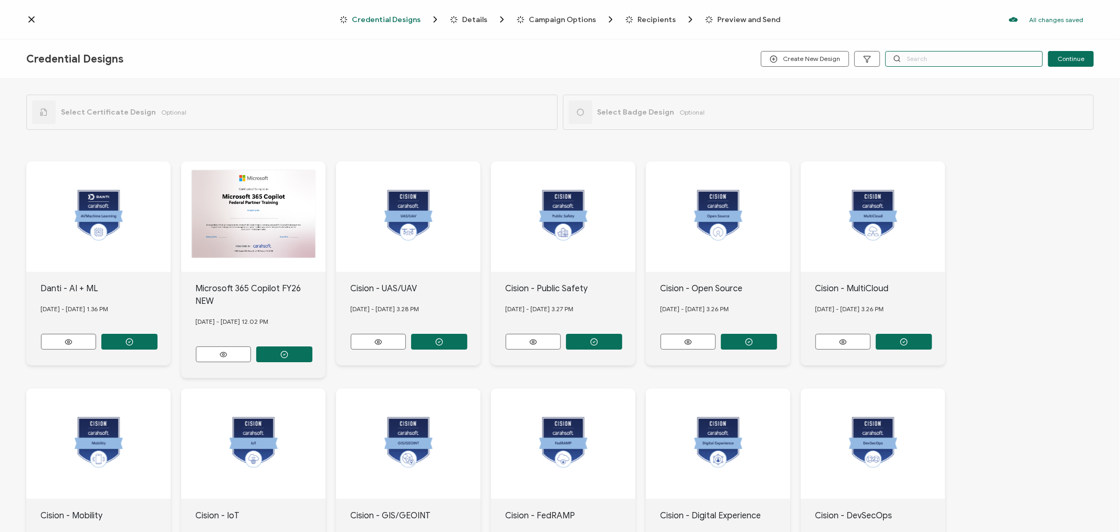
click at [972, 60] on input "text" at bounding box center [964, 59] width 158 height 16
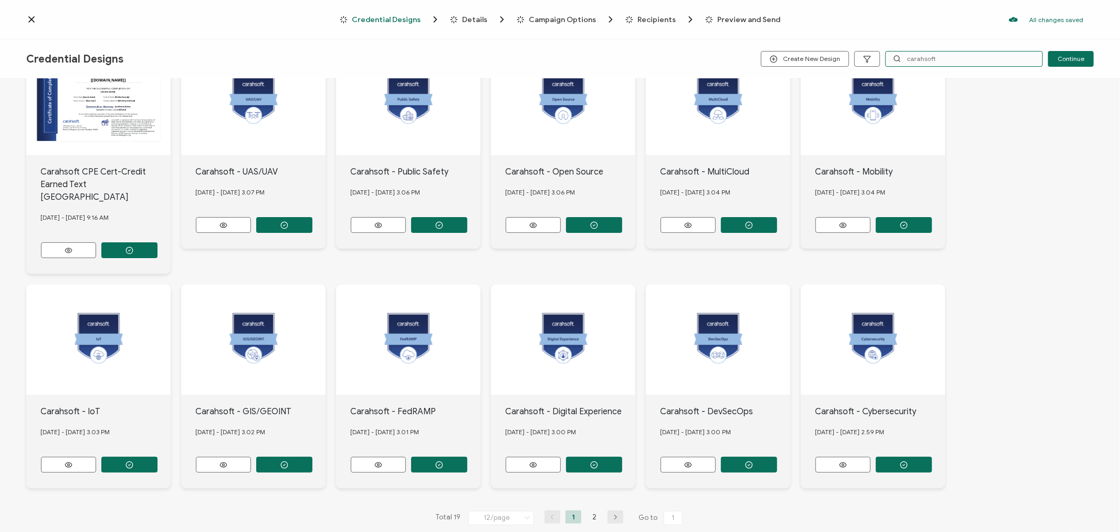
scroll to position [118, 0]
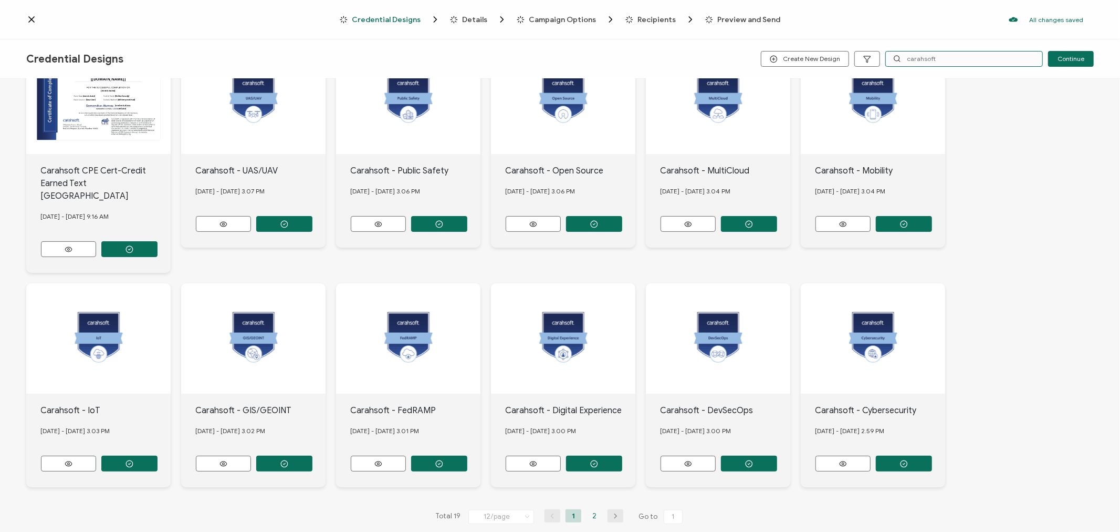
type input "carahsoft"
click at [590, 509] on li "2" at bounding box center [595, 515] width 16 height 13
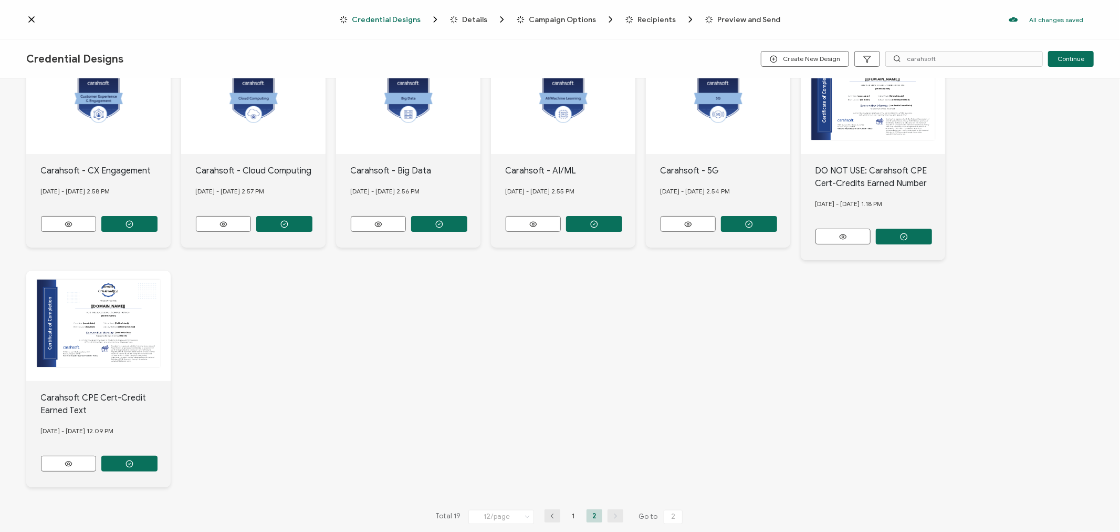
scroll to position [130, 0]
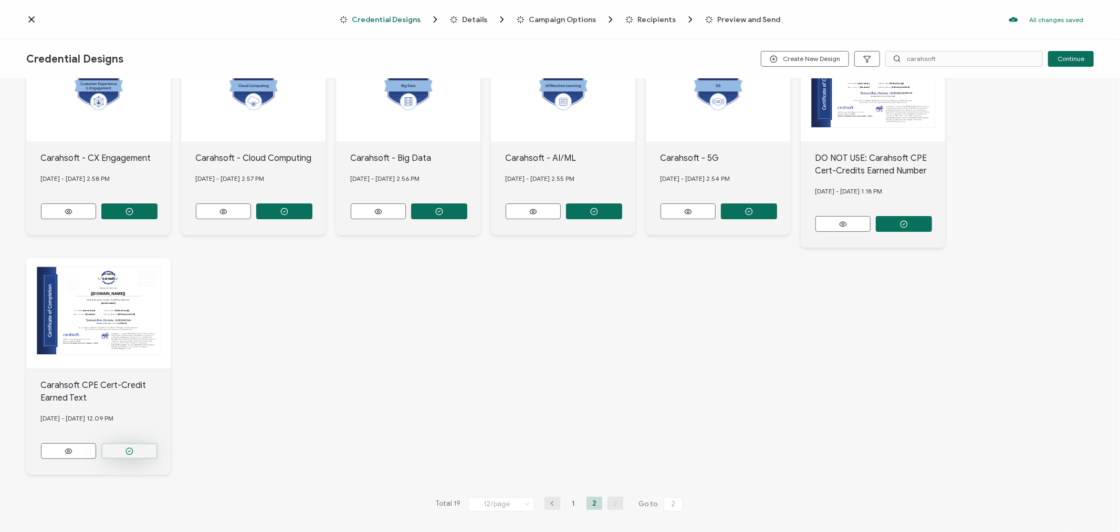
click at [146, 219] on button "button" at bounding box center [129, 211] width 56 height 16
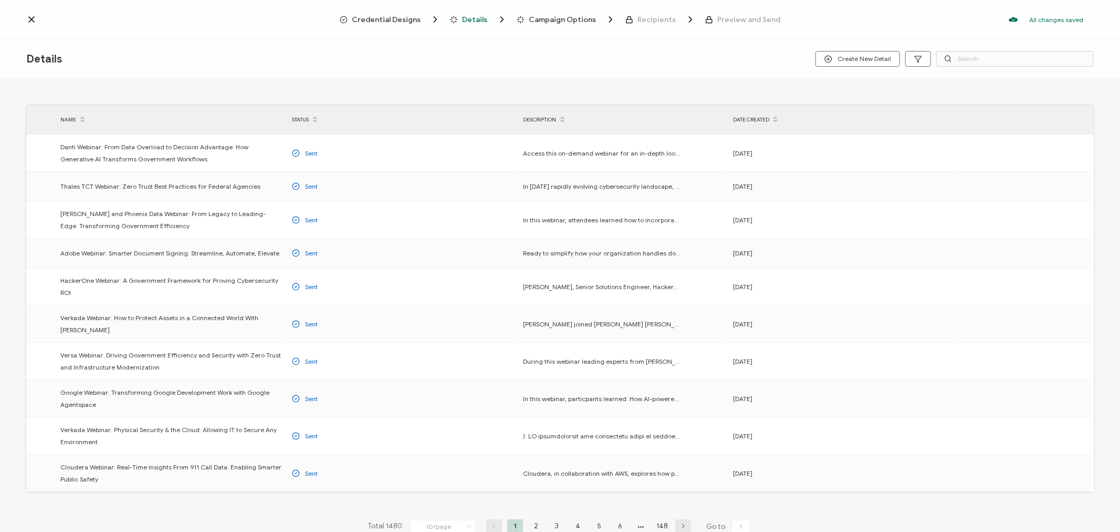
click at [393, 17] on span "Credential Designs" at bounding box center [386, 20] width 69 height 8
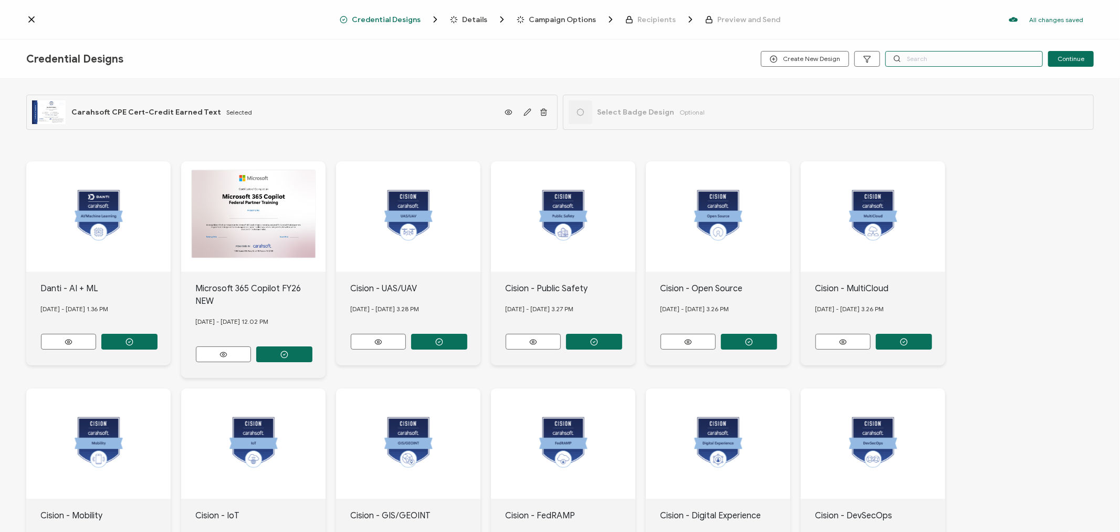
click at [930, 56] on input "text" at bounding box center [964, 59] width 158 height 16
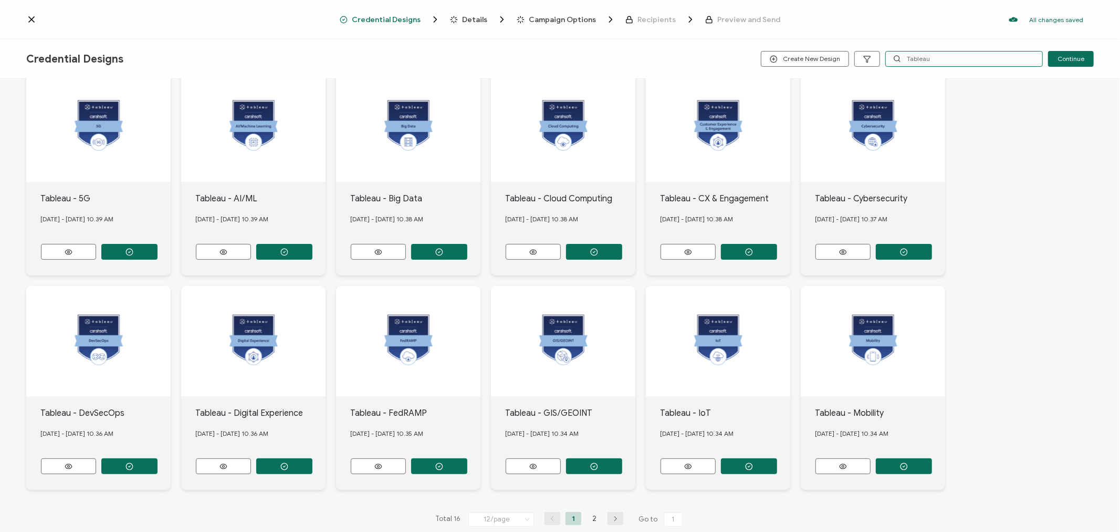
scroll to position [105, 0]
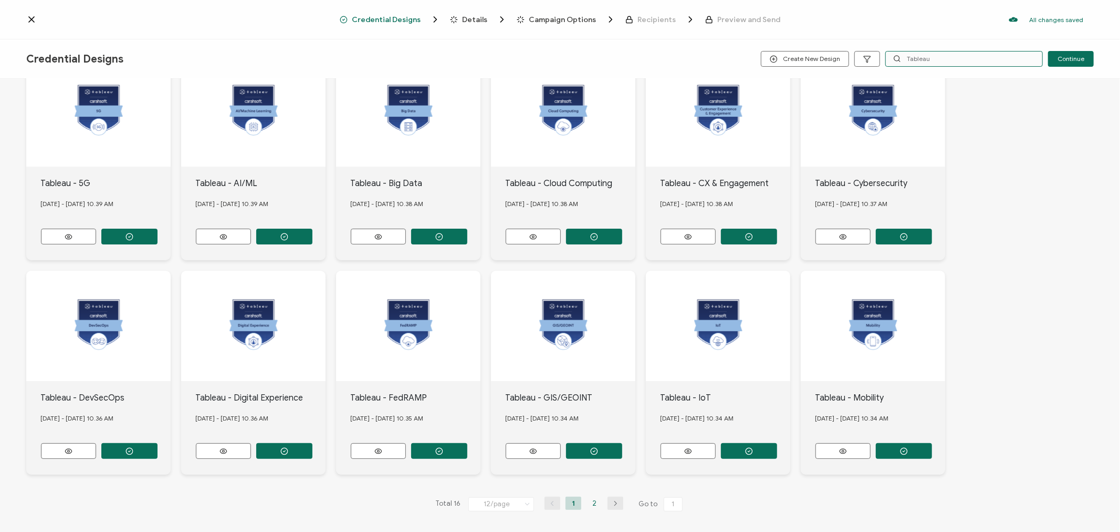
type input "Tableau"
click at [592, 503] on li "2" at bounding box center [595, 502] width 16 height 13
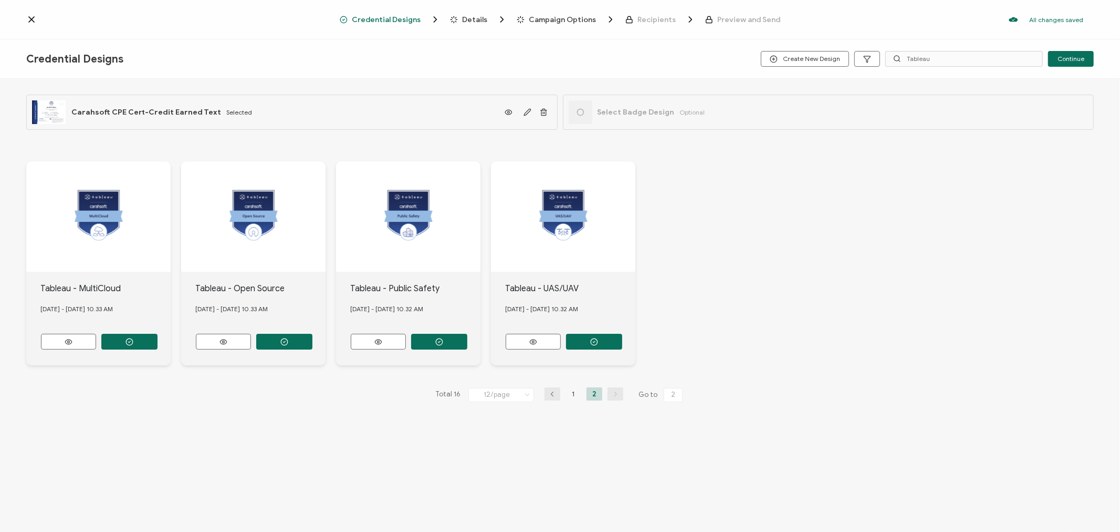
click at [572, 390] on li "1" at bounding box center [574, 393] width 16 height 13
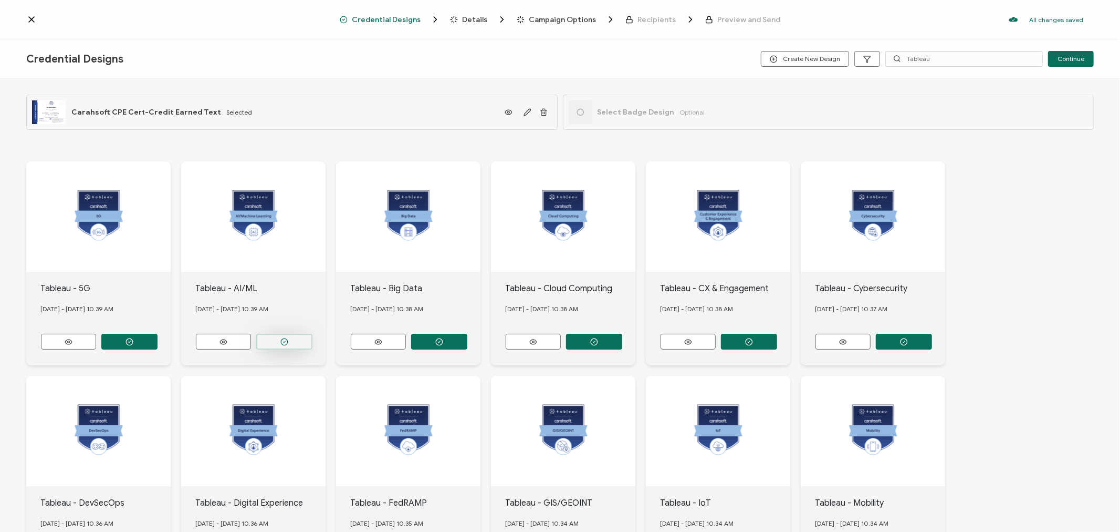
click at [158, 334] on button "button" at bounding box center [129, 342] width 56 height 16
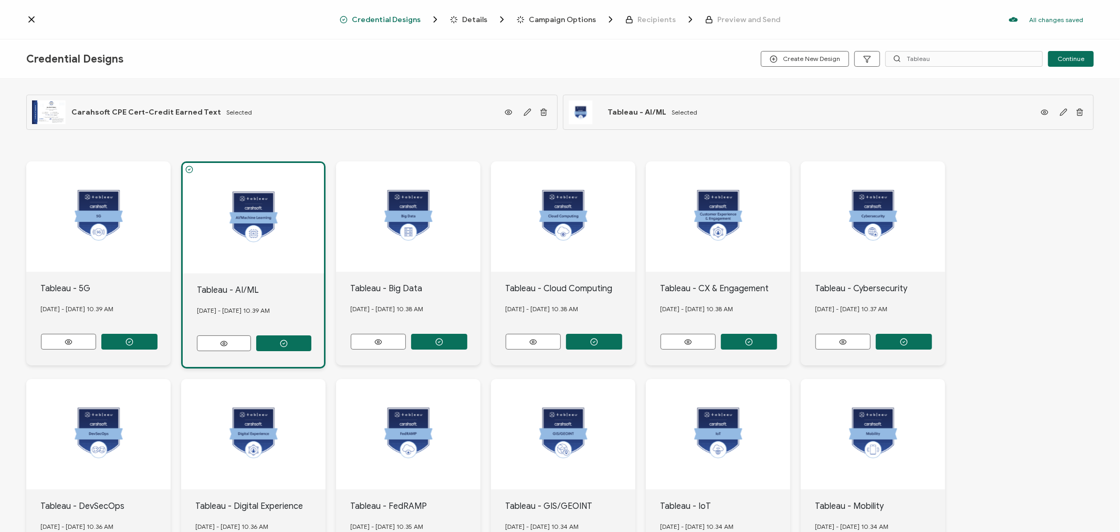
click at [469, 16] on span "Details" at bounding box center [474, 20] width 25 height 8
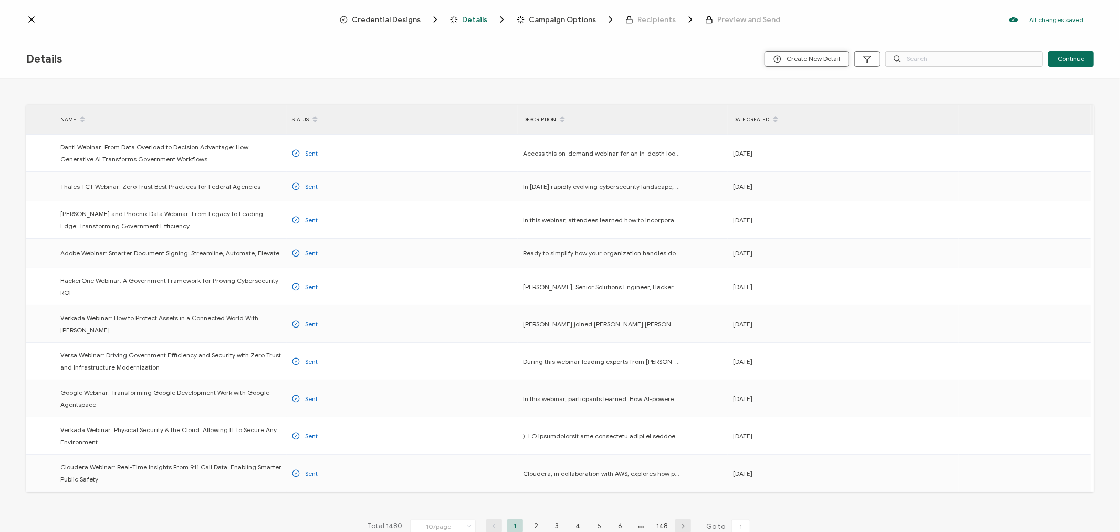
click at [796, 55] on span "Create New Detail" at bounding box center [807, 59] width 67 height 8
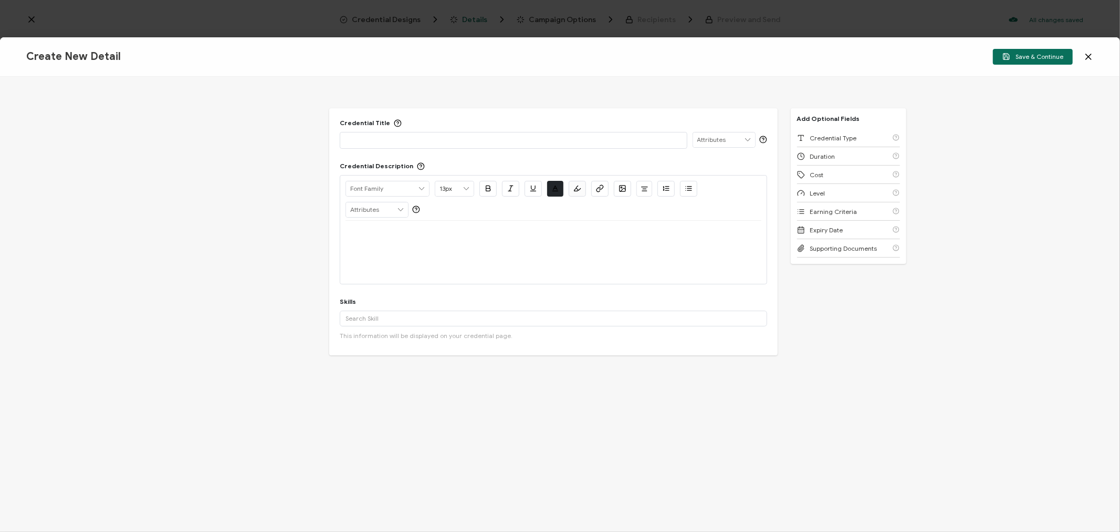
click at [421, 142] on p at bounding box center [514, 139] width 336 height 11
click at [383, 244] on div at bounding box center [553, 233] width 415 height 25
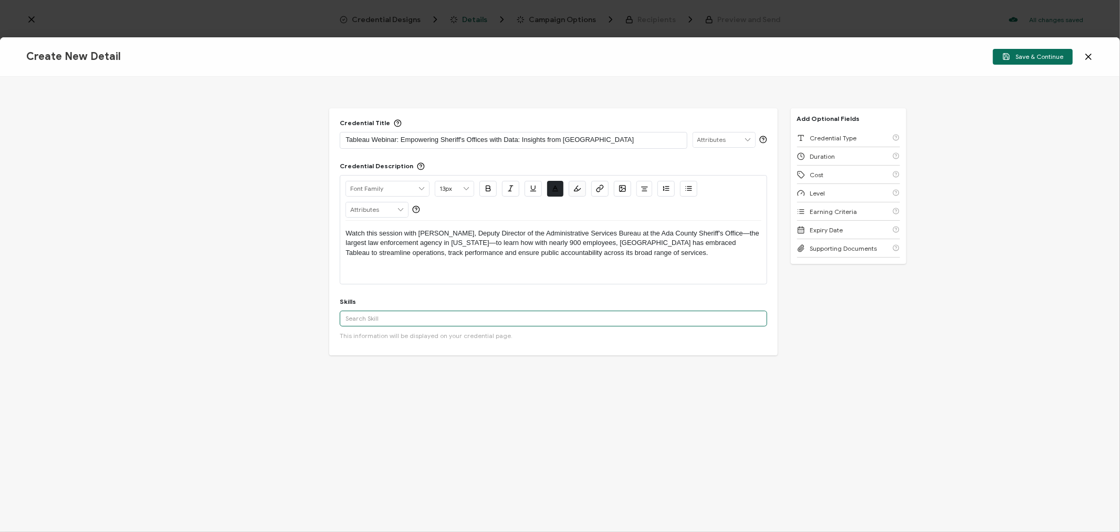
click at [382, 319] on input "text" at bounding box center [553, 318] width 427 height 16
paste input "Analytics"
click at [370, 336] on div "Analytics" at bounding box center [553, 337] width 427 height 18
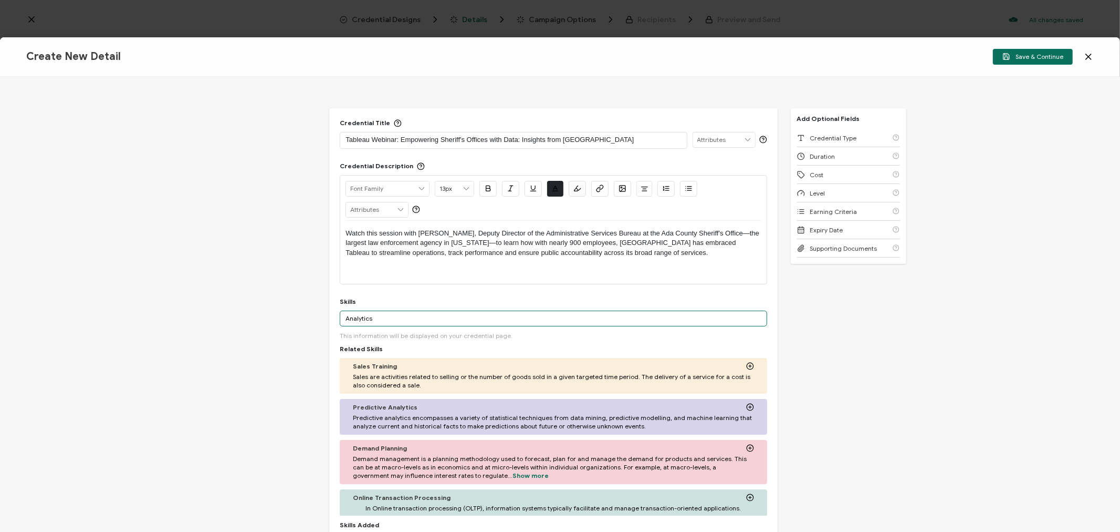
drag, startPoint x: 402, startPoint y: 314, endPoint x: 300, endPoint y: 324, distance: 102.9
click at [300, 324] on div "Credential Title Tableau Webinar: Empowering Sheriff's Offices with Data: Insig…" at bounding box center [560, 304] width 1120 height 455
paste input "Investigation and Case Management"
type input "Investigation and Case Management"
click at [465, 317] on input "Investigation and Case Management" at bounding box center [553, 318] width 427 height 16
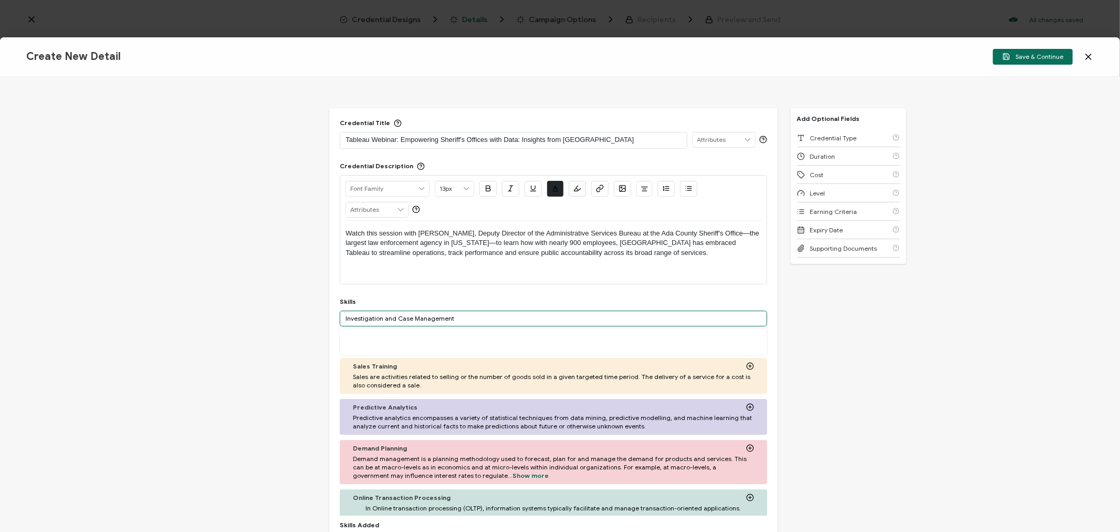
click at [465, 317] on input "Investigation and Case Management" at bounding box center [553, 318] width 427 height 16
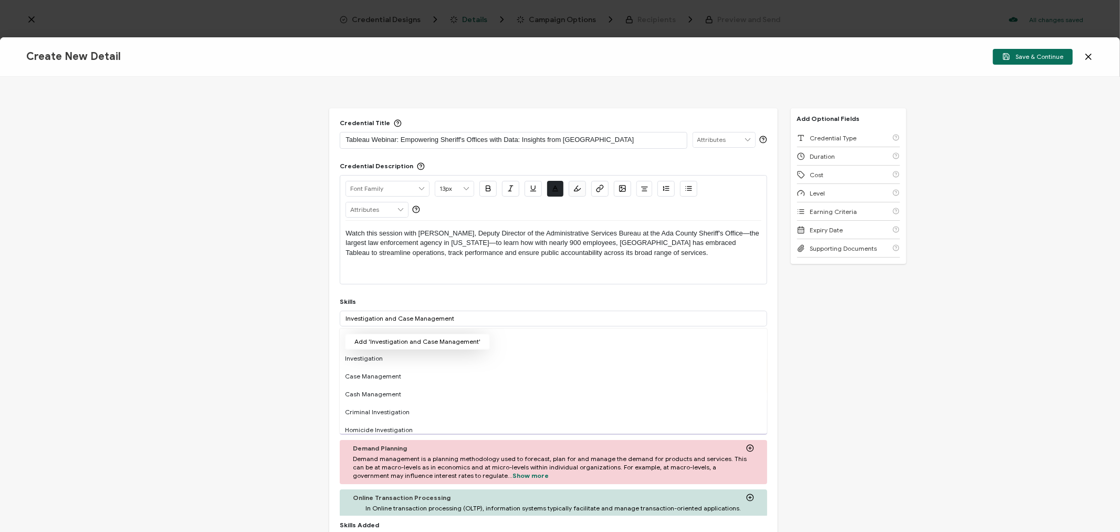
click at [455, 340] on button "Add 'Investigation and Case Management'" at bounding box center [417, 342] width 145 height 16
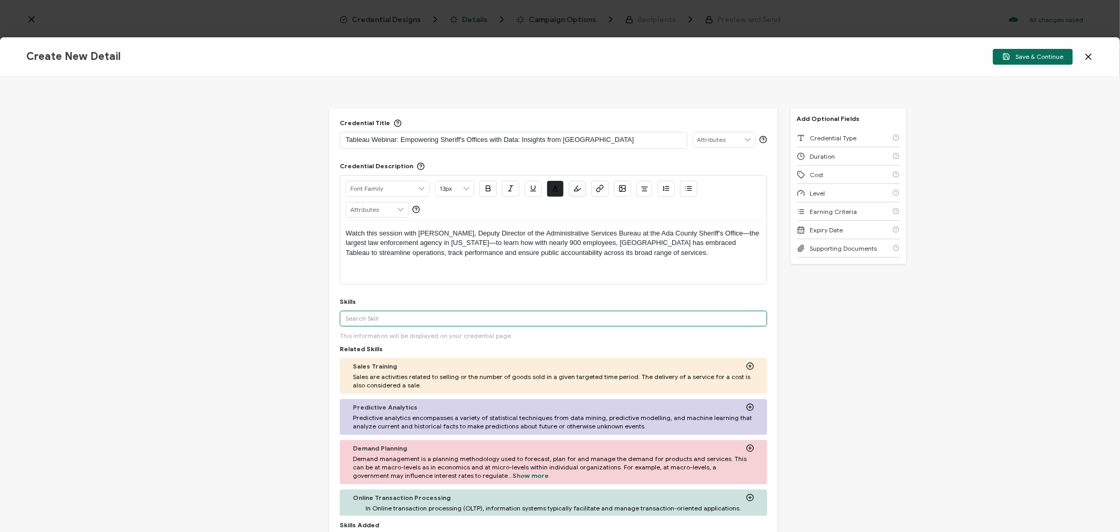
click at [384, 315] on input "text" at bounding box center [553, 318] width 427 height 16
paste input "Law Enforcement"
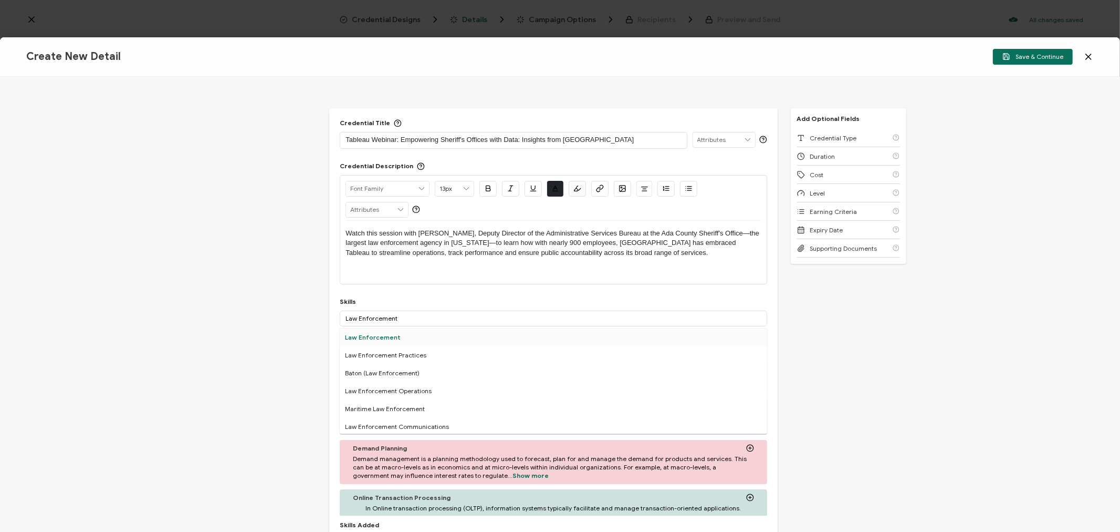
click at [382, 332] on div "Law Enforcement" at bounding box center [553, 337] width 427 height 18
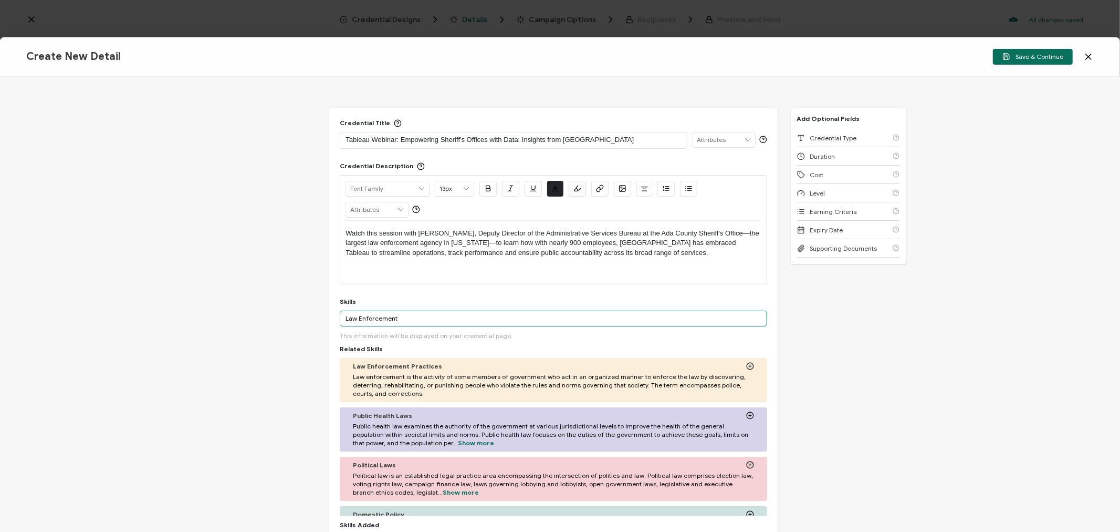
drag, startPoint x: 407, startPoint y: 316, endPoint x: 328, endPoint y: 324, distance: 79.2
click at [329, 324] on div "Credential Title Tableau Webinar: Empowering Sheriff's Offices with Data: Insig…" at bounding box center [553, 386] width 448 height 556
paste input "Data Collection and Visualization"
type input "Data Collection and Visualization"
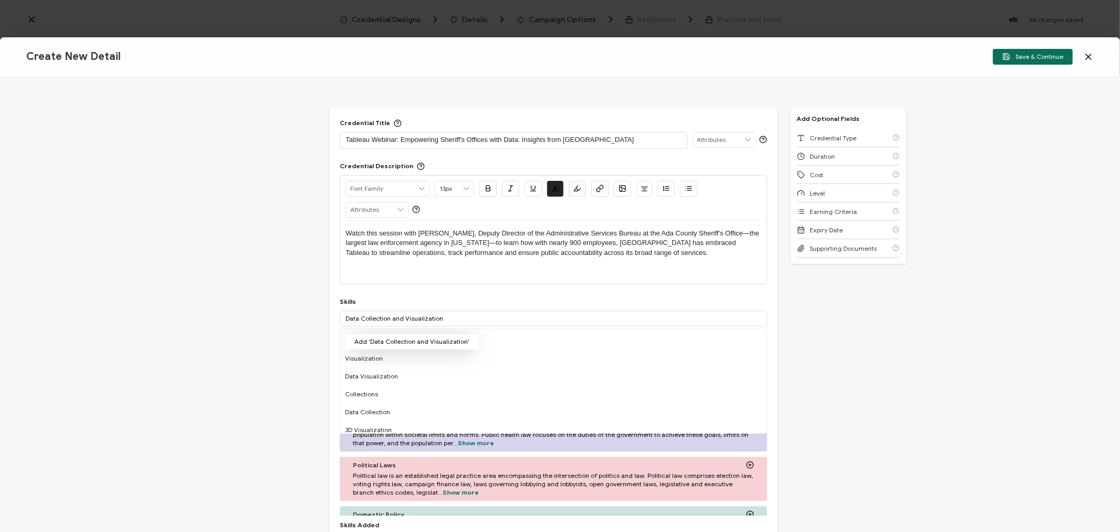
click at [369, 335] on button "Add 'Data Collection and Visualization'" at bounding box center [412, 342] width 134 height 16
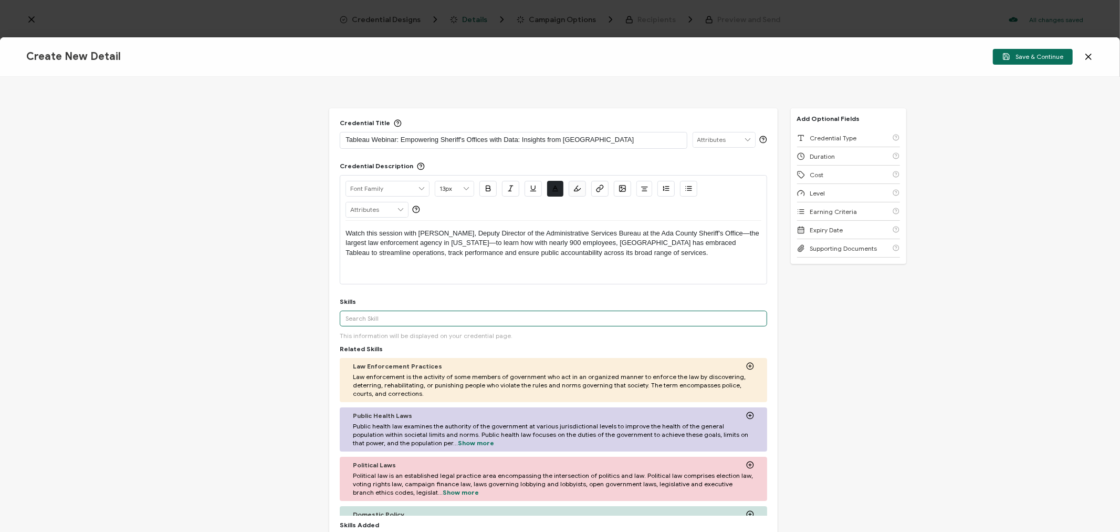
click at [399, 319] on input "text" at bounding box center [553, 318] width 427 height 16
paste input "Data Management and Privacy"
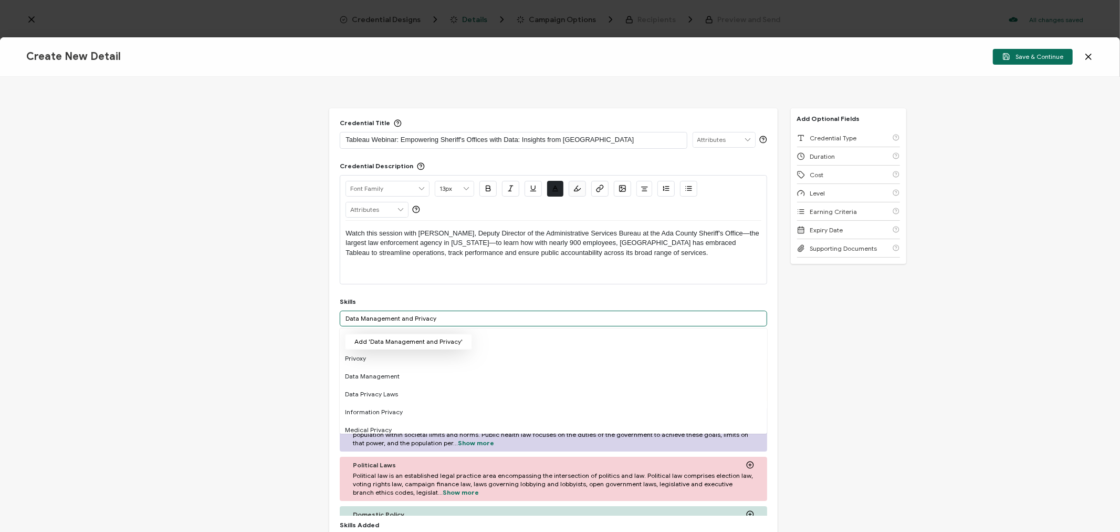
type input "Data Management and Privacy"
click at [390, 340] on button "Add 'Data Management and Privacy'" at bounding box center [408, 342] width 127 height 16
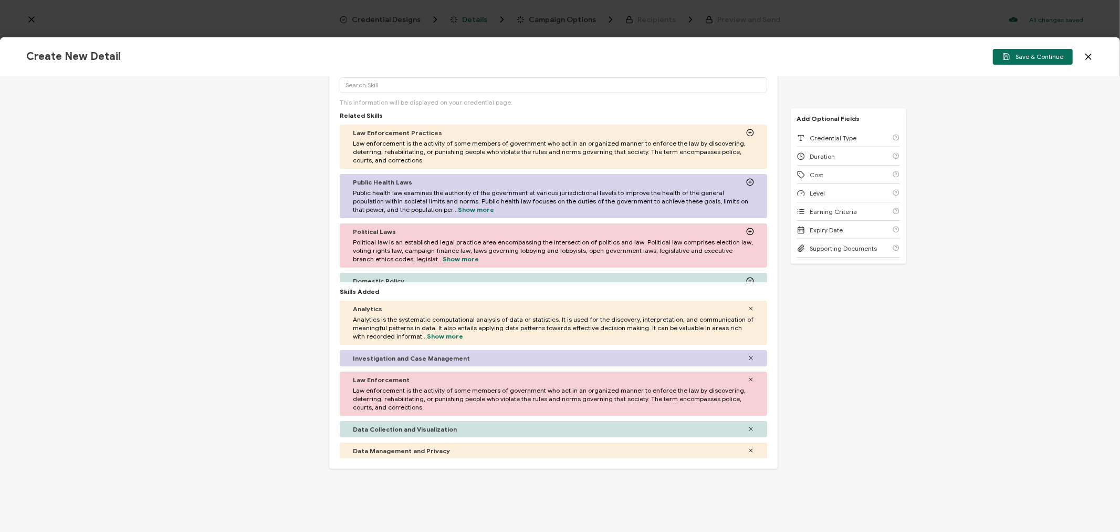
scroll to position [6, 0]
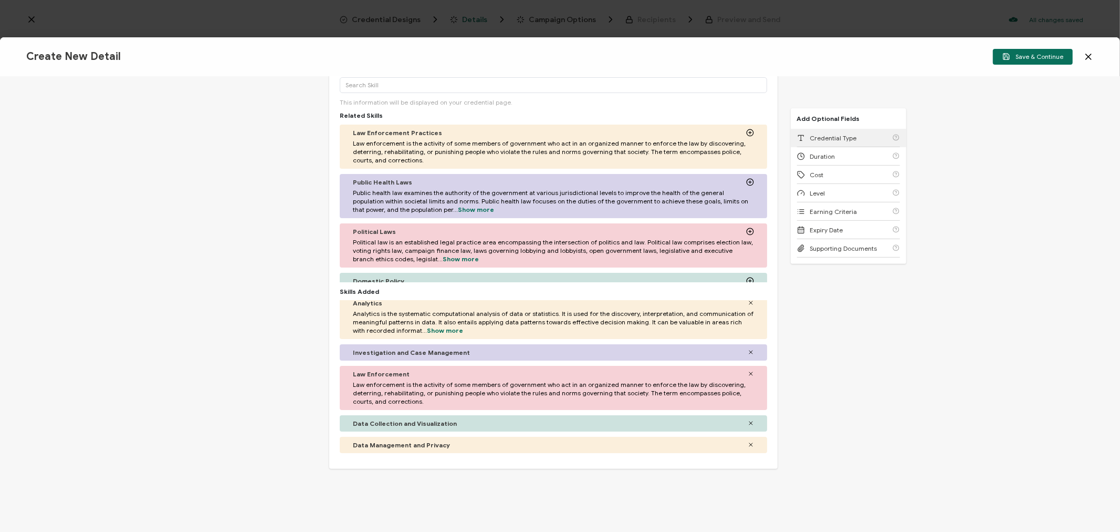
click at [831, 137] on span "Credential Type" at bounding box center [833, 138] width 47 height 8
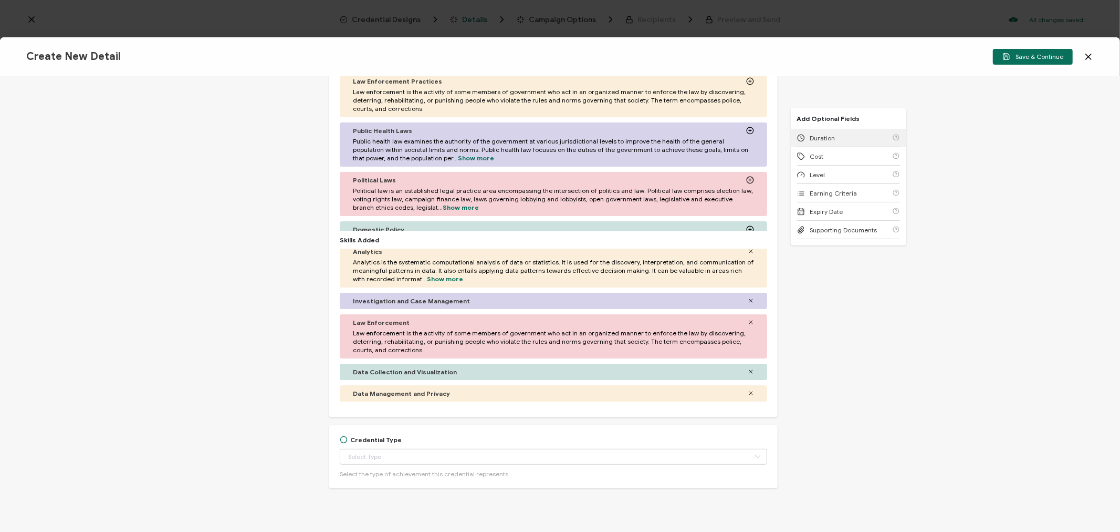
click at [831, 137] on span "Duration" at bounding box center [822, 138] width 25 height 8
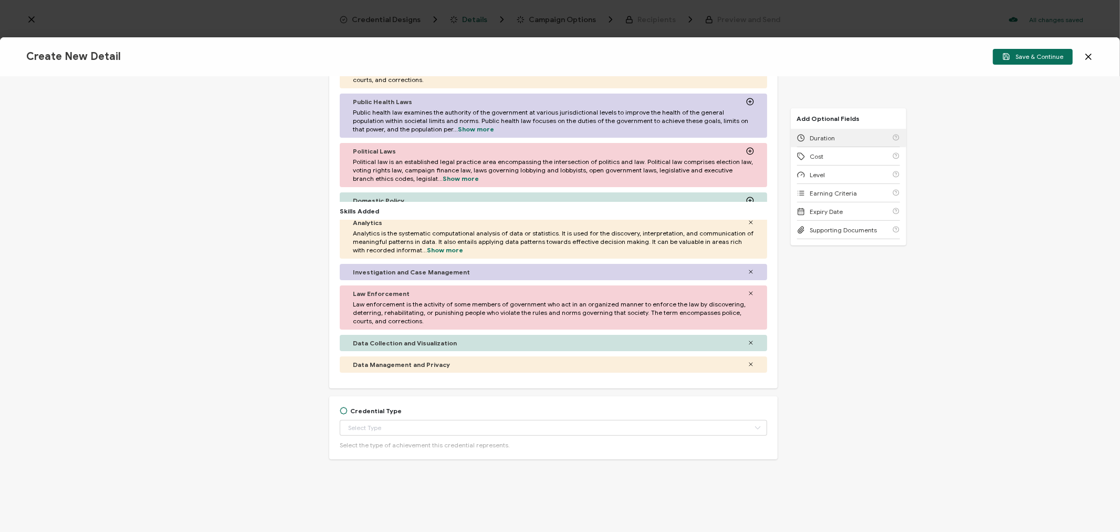
click at [831, 137] on div "Duration" at bounding box center [848, 138] width 103 height 18
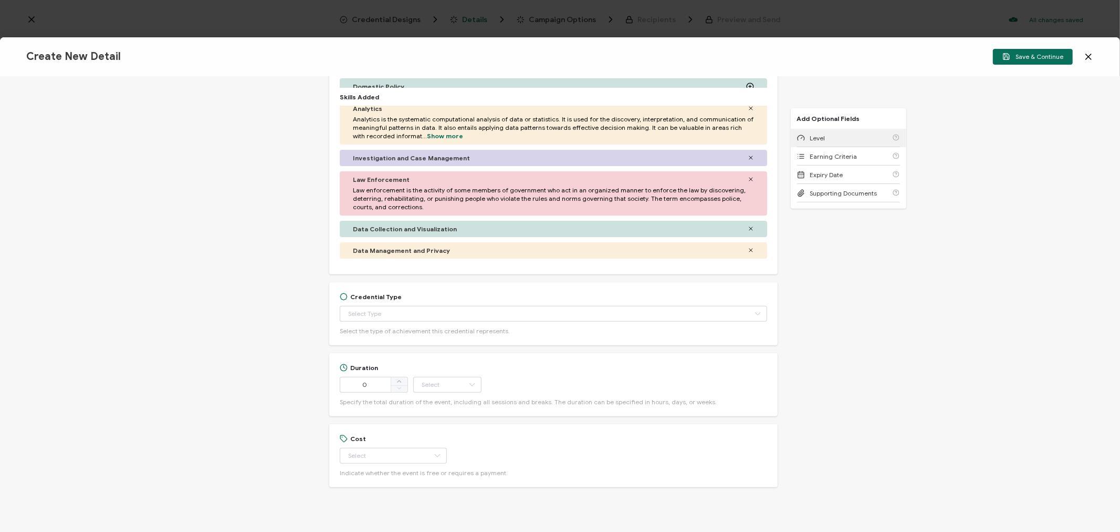
click at [831, 137] on div "Level" at bounding box center [848, 138] width 103 height 18
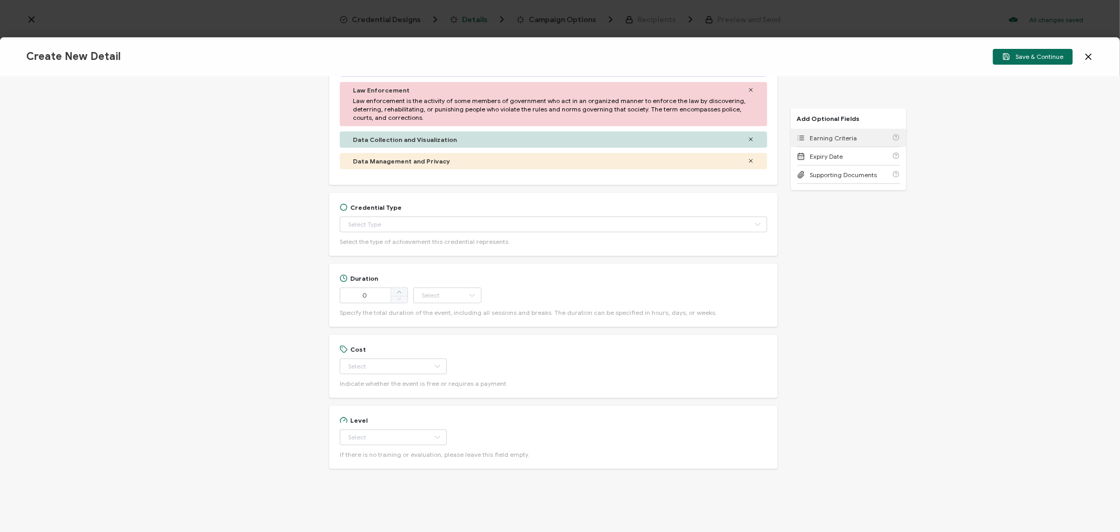
click at [831, 137] on span "Earning Criteria" at bounding box center [833, 138] width 47 height 8
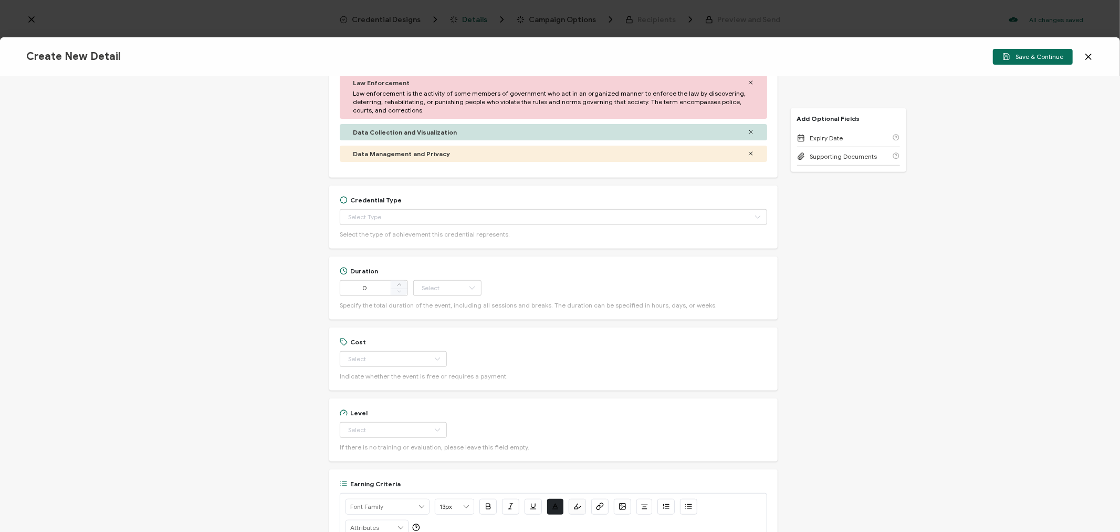
scroll to position [448, 0]
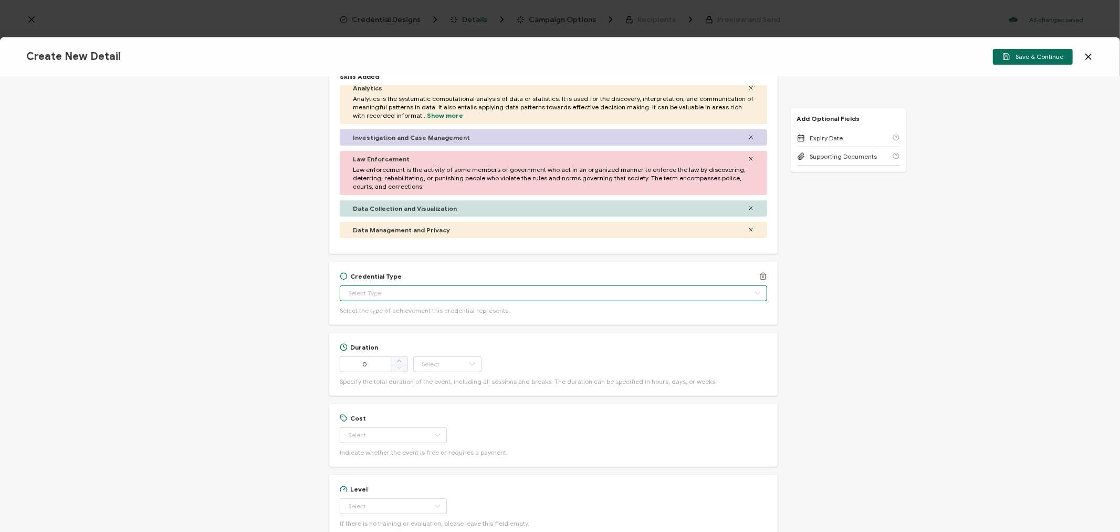
click at [363, 288] on input "text" at bounding box center [553, 293] width 427 height 16
click at [378, 423] on span "Certificate of Completion" at bounding box center [388, 427] width 76 height 8
type input "Certificate of Completion"
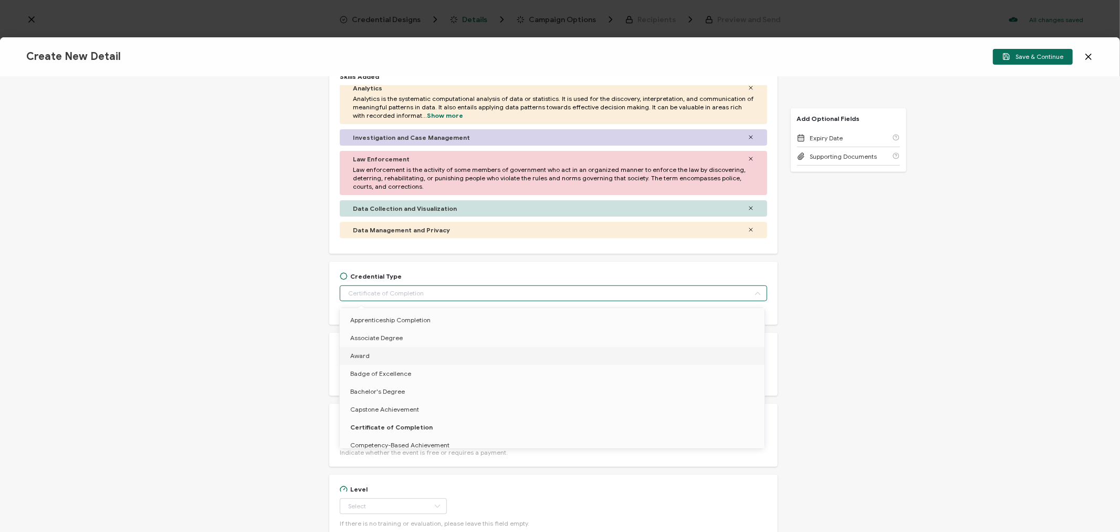
click at [211, 350] on div "Credential Title Tableau Webinar: Empowering Sheriff's Offices with Data: Insig…" at bounding box center [560, 304] width 1120 height 455
type input "Certificate of Completion"
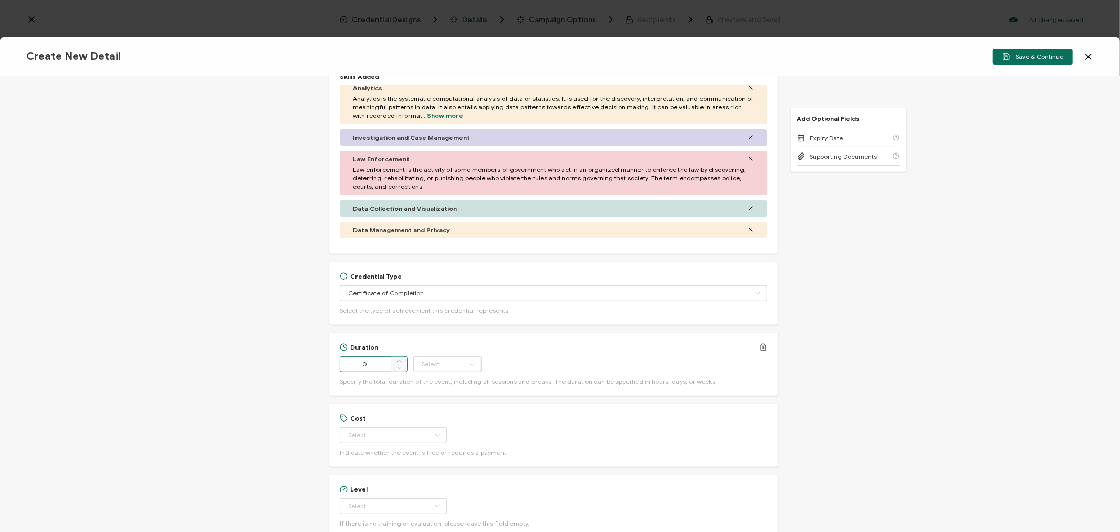
drag, startPoint x: 370, startPoint y: 363, endPoint x: 342, endPoint y: 367, distance: 28.6
click at [343, 366] on input "0" at bounding box center [374, 364] width 68 height 16
type input "55"
click at [453, 364] on input "text" at bounding box center [447, 364] width 68 height 16
click at [439, 476] on span "Minute" at bounding box center [434, 480] width 20 height 8
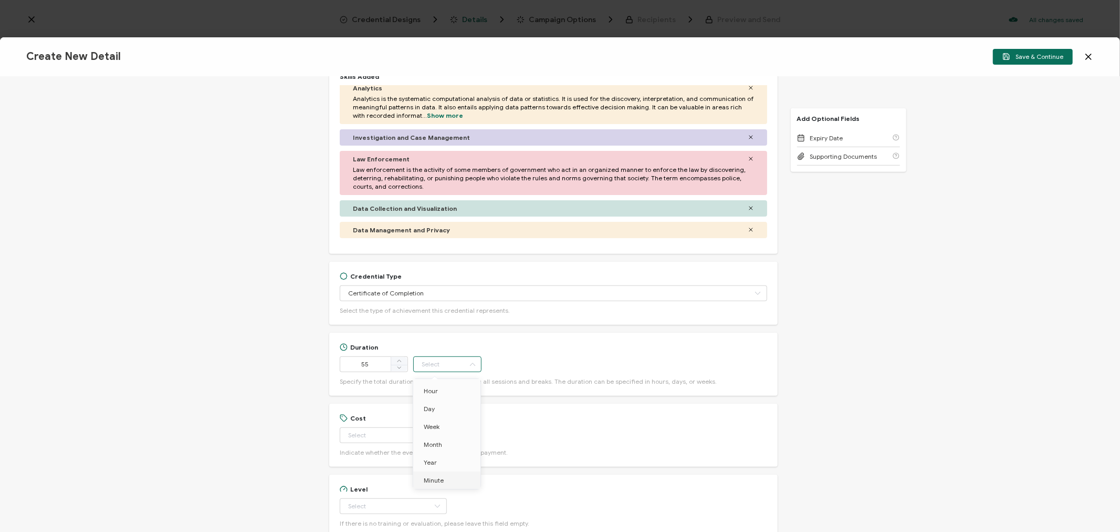
type input "Minute"
click at [233, 318] on div "Credential Title Tableau Webinar: Empowering Sheriff's Offices with Data: Insig…" at bounding box center [560, 304] width 1120 height 455
click at [370, 433] on input "text" at bounding box center [393, 435] width 107 height 16
click at [369, 460] on li "Free" at bounding box center [389, 462] width 98 height 18
type input "Free"
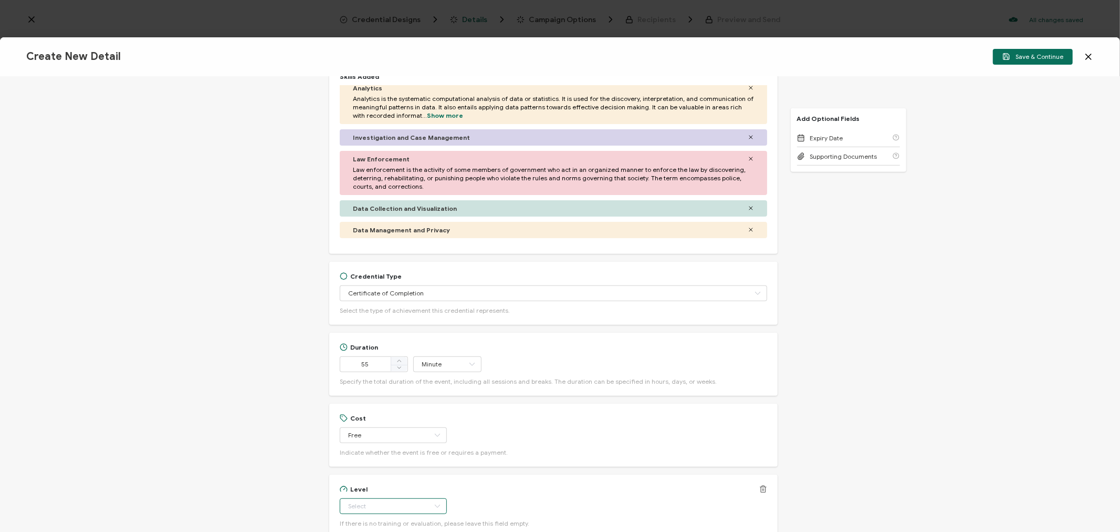
click at [371, 505] on input "text" at bounding box center [393, 506] width 107 height 16
click at [360, 408] on span "Beginner" at bounding box center [363, 406] width 27 height 8
type input "Beginner"
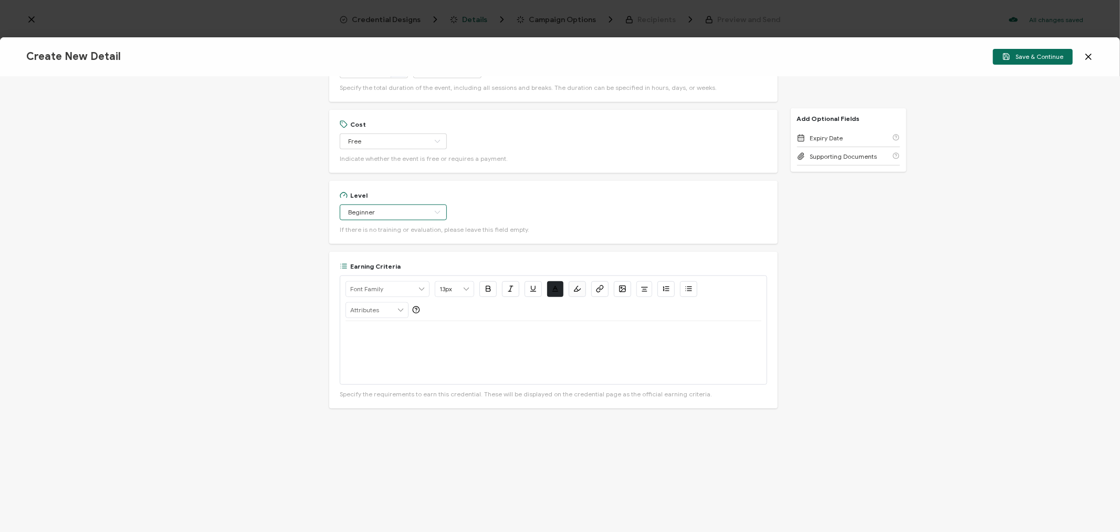
scroll to position [744, 0]
click at [395, 350] on div at bounding box center [553, 349] width 415 height 63
drag, startPoint x: 749, startPoint y: 332, endPoint x: 406, endPoint y: 340, distance: 343.1
click at [406, 340] on div "Watch On-Demand: [URL][DOMAIN_NAME]" at bounding box center [553, 349] width 415 height 63
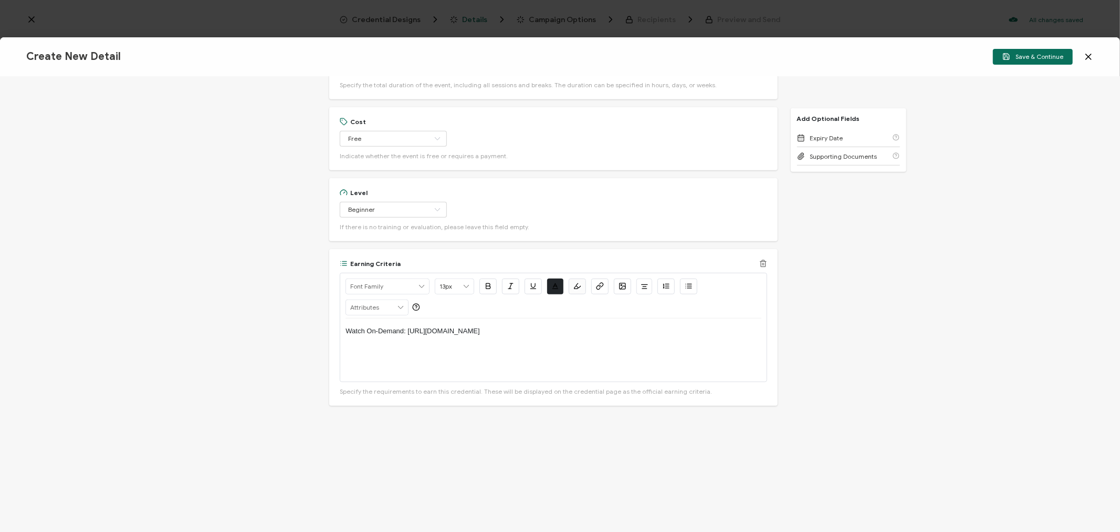
click at [600, 286] on icon "button" at bounding box center [599, 287] width 4 height 4
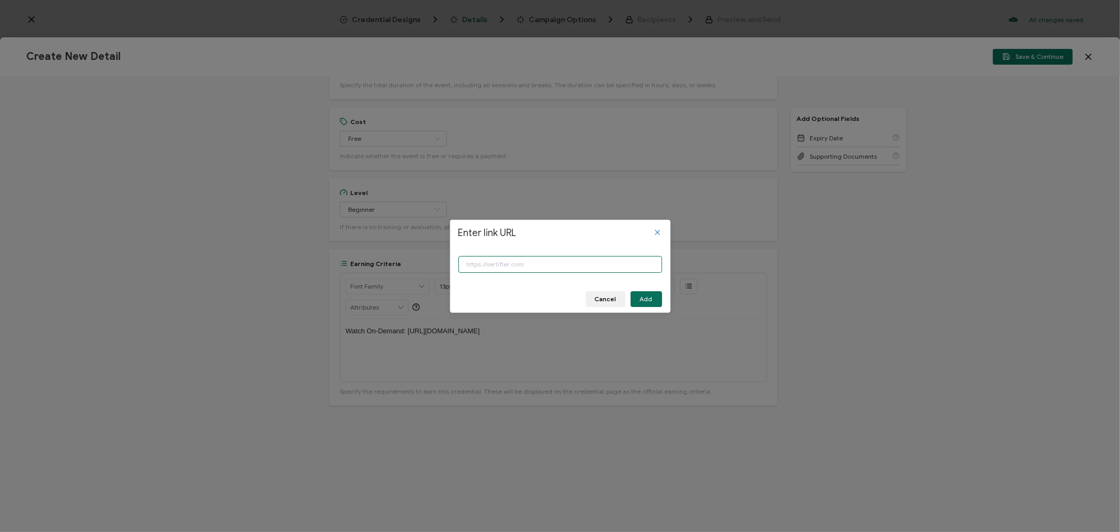
click at [586, 268] on input "Enter link URL" at bounding box center [561, 264] width 204 height 17
paste input "[URL][DOMAIN_NAME]"
type input "[URL][DOMAIN_NAME]"
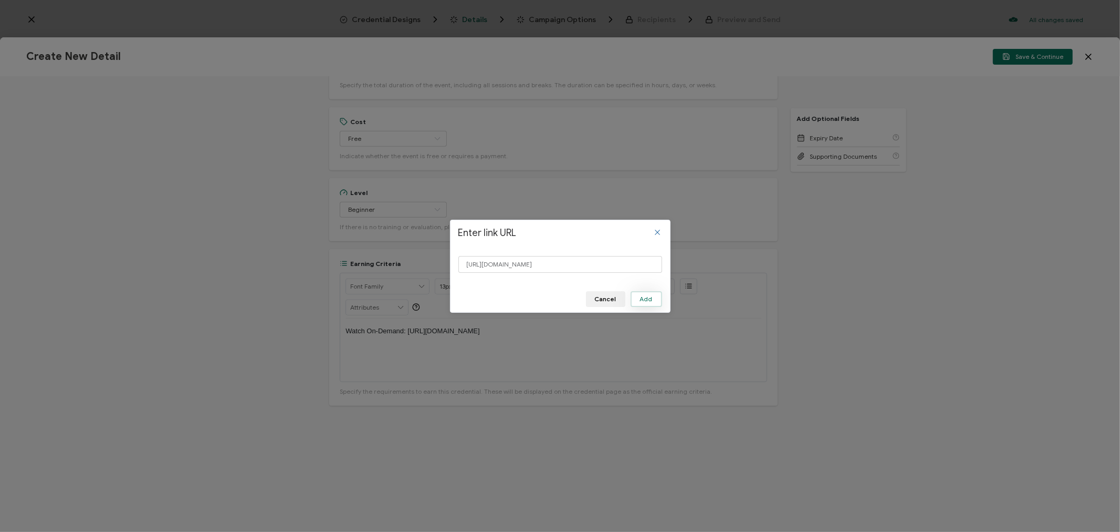
click at [643, 294] on button "Add" at bounding box center [647, 299] width 32 height 16
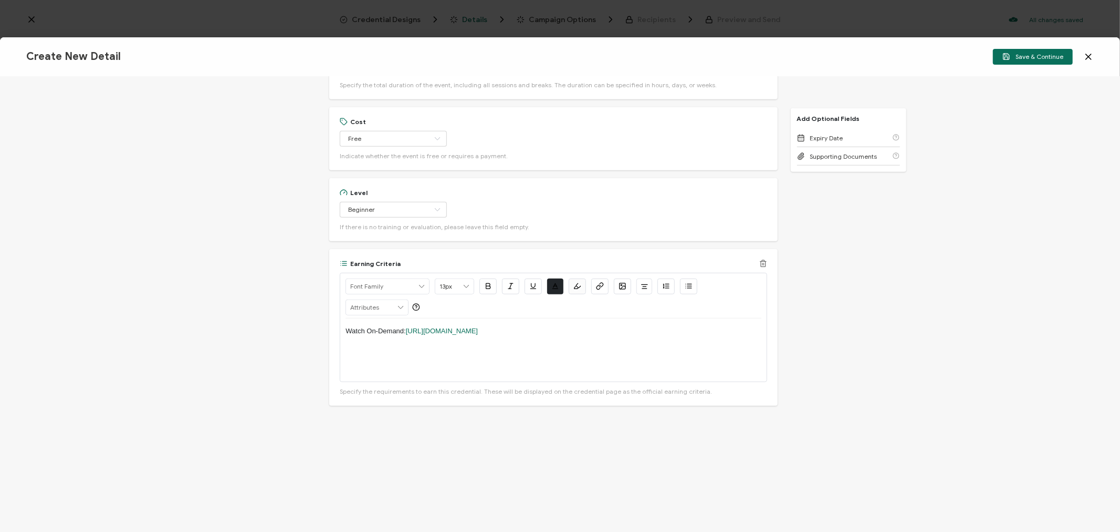
click at [670, 352] on div "Watch On-Demand: [URL][DOMAIN_NAME]" at bounding box center [553, 349] width 415 height 63
click at [1028, 60] on span "Save & Continue" at bounding box center [1033, 57] width 61 height 8
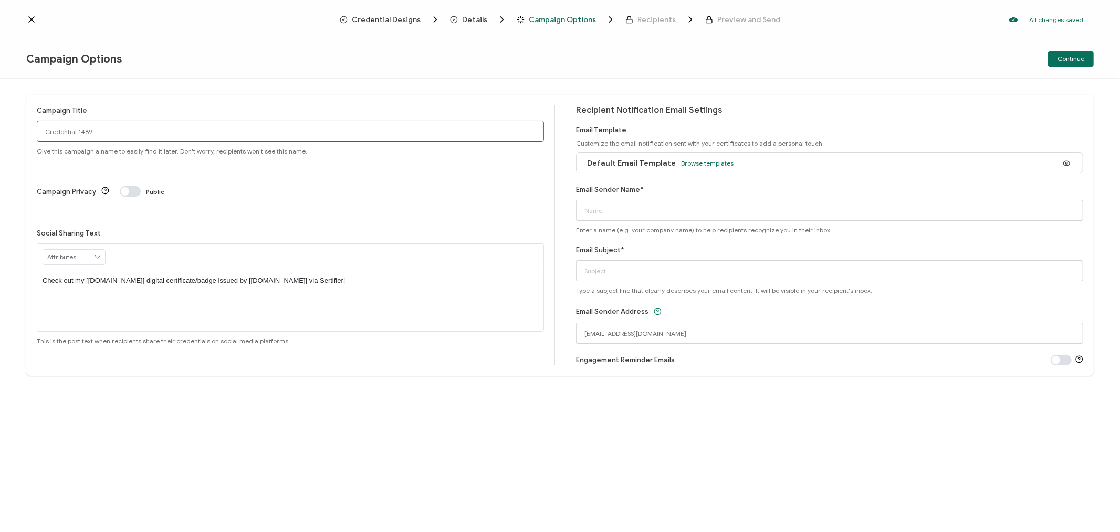
click at [98, 129] on input "Credential 1489" at bounding box center [290, 131] width 507 height 21
drag, startPoint x: 98, startPoint y: 129, endPoint x: 0, endPoint y: 120, distance: 98.6
click at [0, 120] on div "Campaign Title Credential 1489 Give this campaign a name to easily find it late…" at bounding box center [560, 305] width 1120 height 453
drag, startPoint x: 153, startPoint y: 127, endPoint x: 29, endPoint y: 127, distance: 123.9
click at [29, 127] on div "Campaign Title 7-10-25_69694_Tableau Webinar Give this campaign a name to easil…" at bounding box center [560, 235] width 1068 height 281
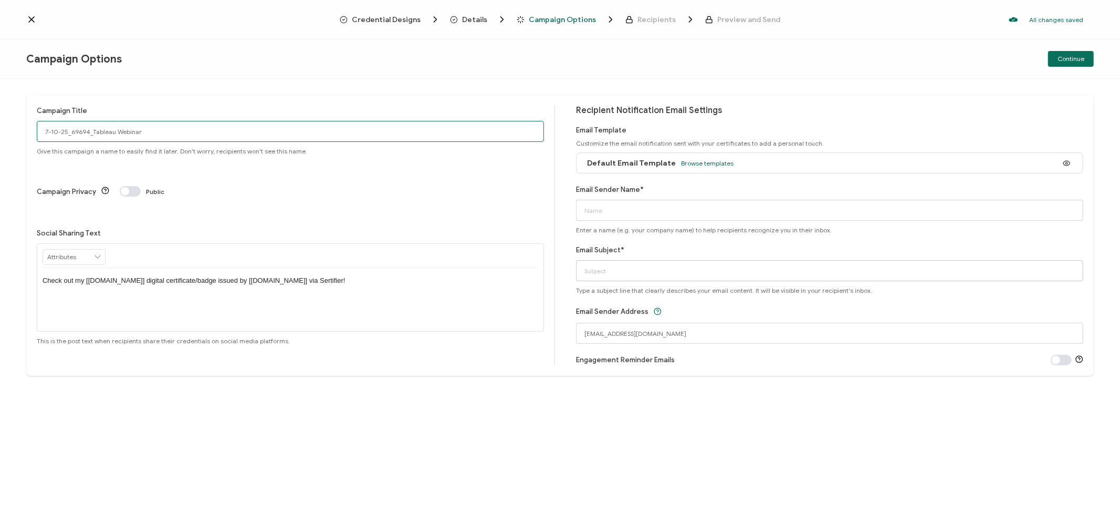
type input "7-10-25_69694_Tableau Webinar"
click at [610, 270] on input "Email Subject*" at bounding box center [829, 270] width 507 height 21
paste input "7-10-25_69694_Tableau Webinar"
type input "7-10-25_69694_Tableau Webinar"
click at [615, 211] on input "Email Sender Name*" at bounding box center [829, 210] width 507 height 21
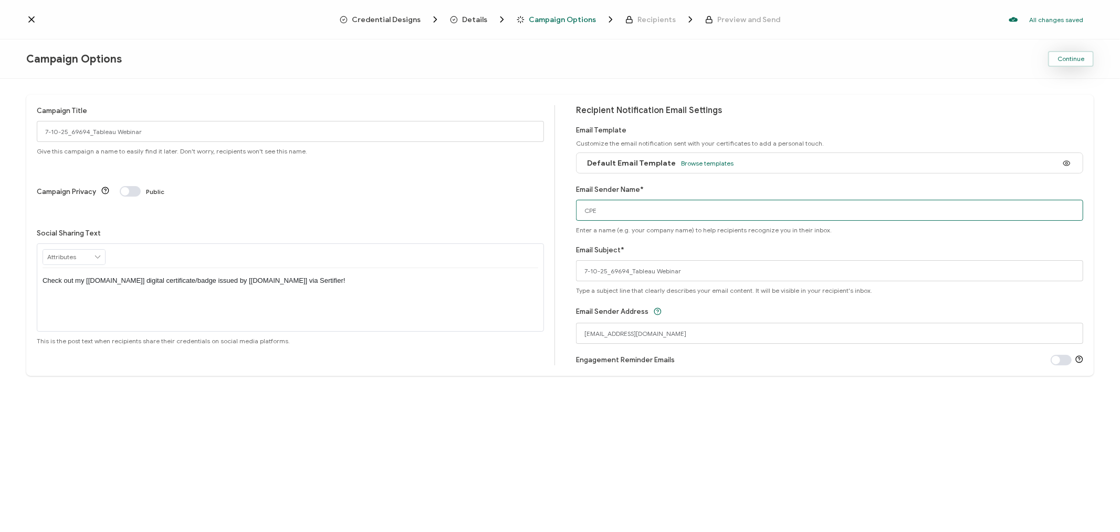
type input "CPE"
click at [1065, 59] on span "Continue" at bounding box center [1071, 59] width 27 height 6
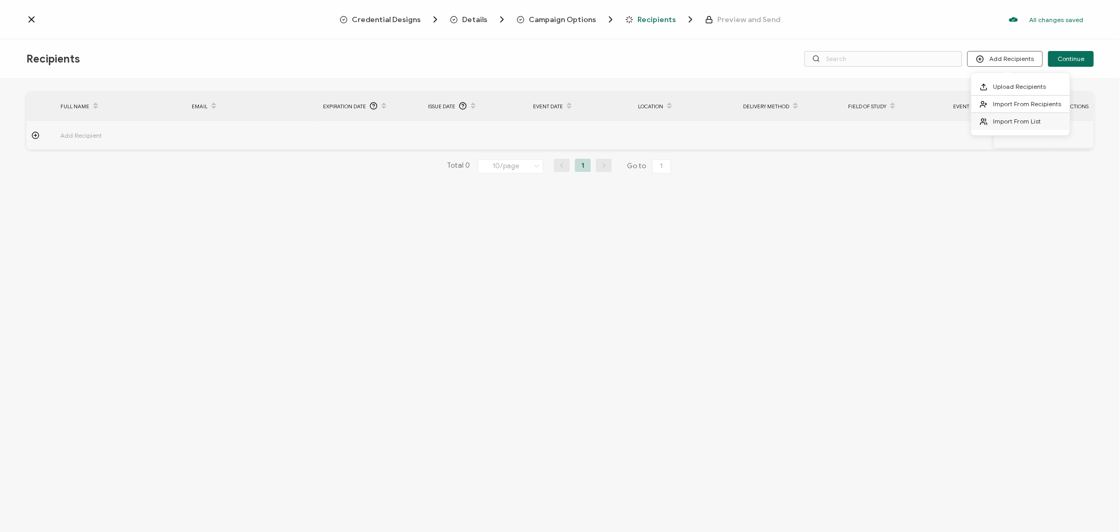
click at [1026, 119] on span "Import From List" at bounding box center [1017, 121] width 48 height 8
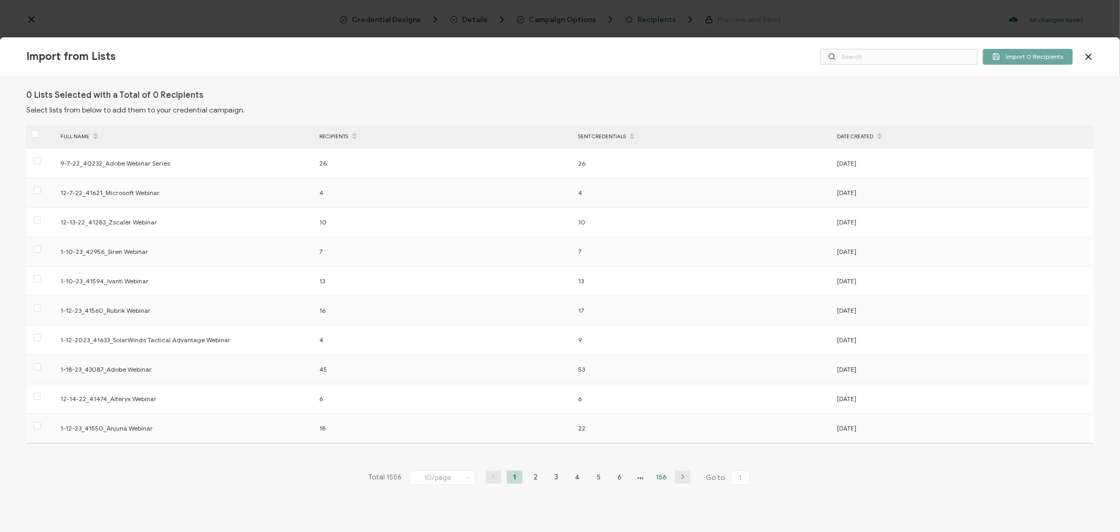
click at [664, 475] on li "156" at bounding box center [662, 476] width 16 height 13
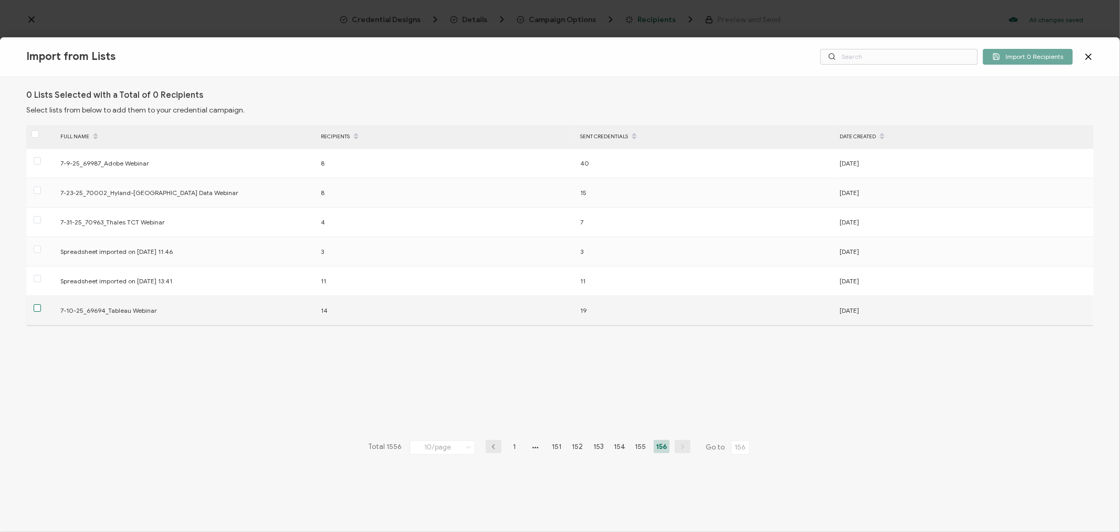
click at [37, 309] on span at bounding box center [37, 307] width 7 height 7
click at [41, 304] on input "checkbox" at bounding box center [41, 304] width 0 height 0
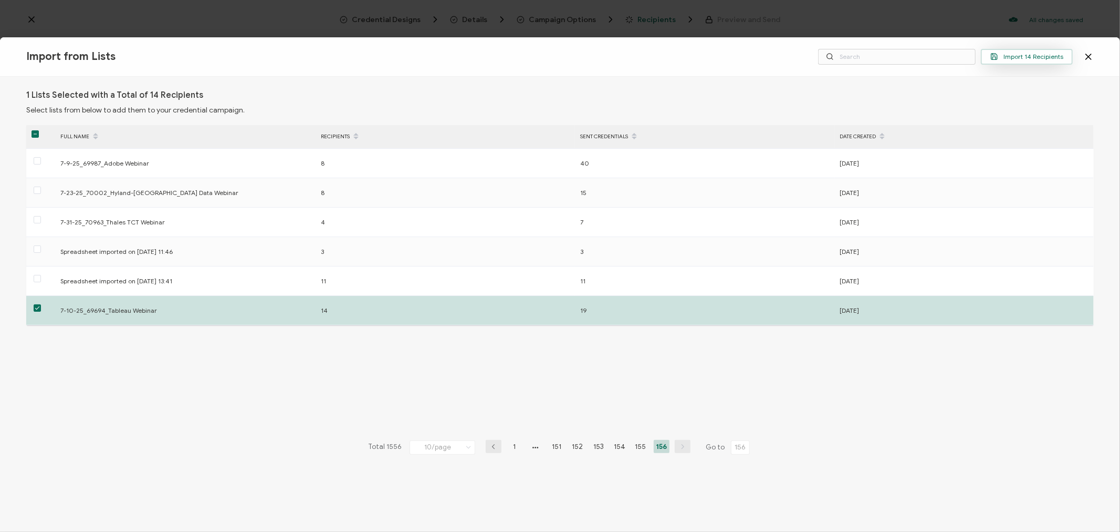
click at [1027, 58] on span "Import 14 Recipients" at bounding box center [1027, 57] width 73 height 8
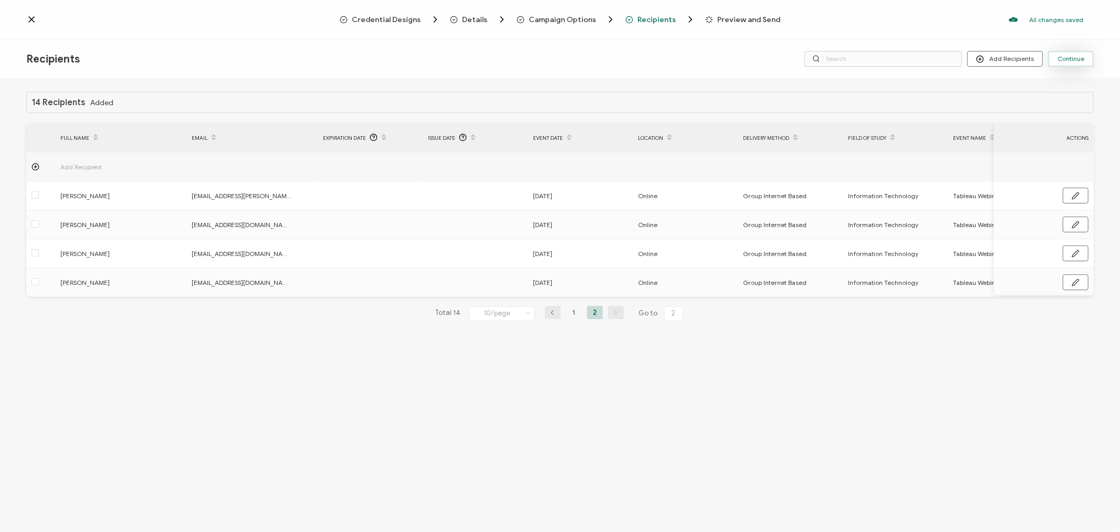
click at [1072, 59] on span "Continue" at bounding box center [1071, 59] width 27 height 6
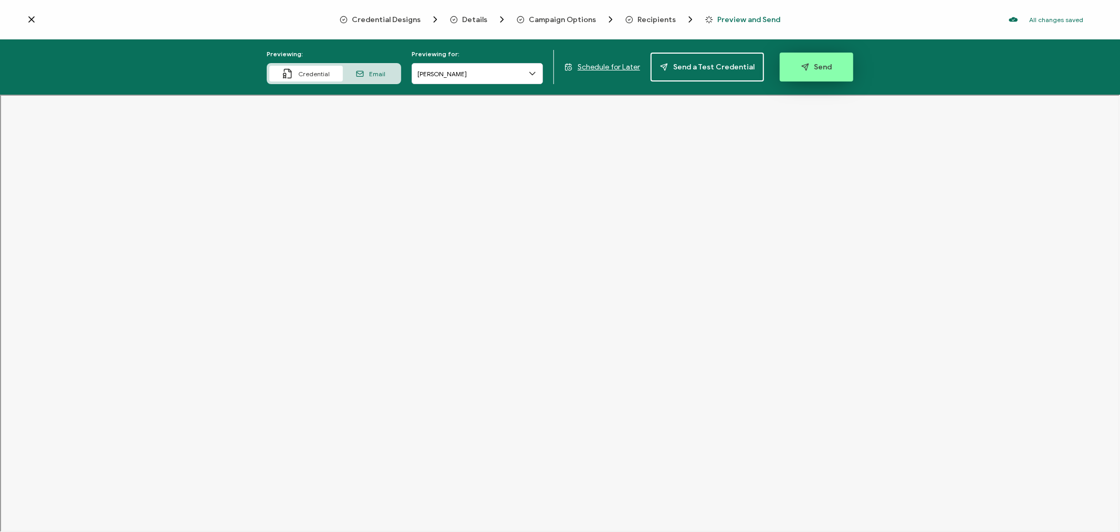
click at [818, 65] on span "Send" at bounding box center [816, 67] width 31 height 8
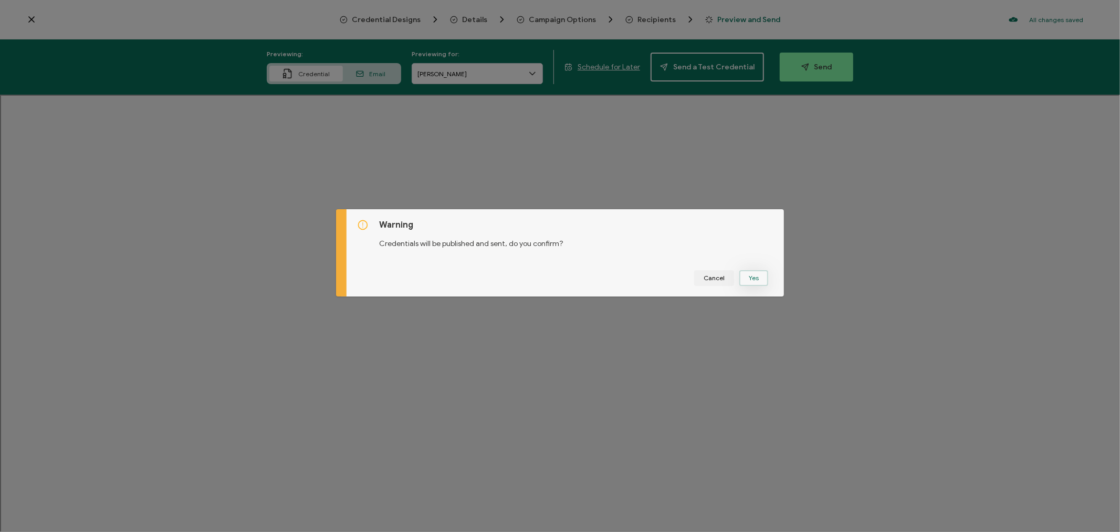
click at [752, 277] on button "Yes" at bounding box center [753, 278] width 29 height 16
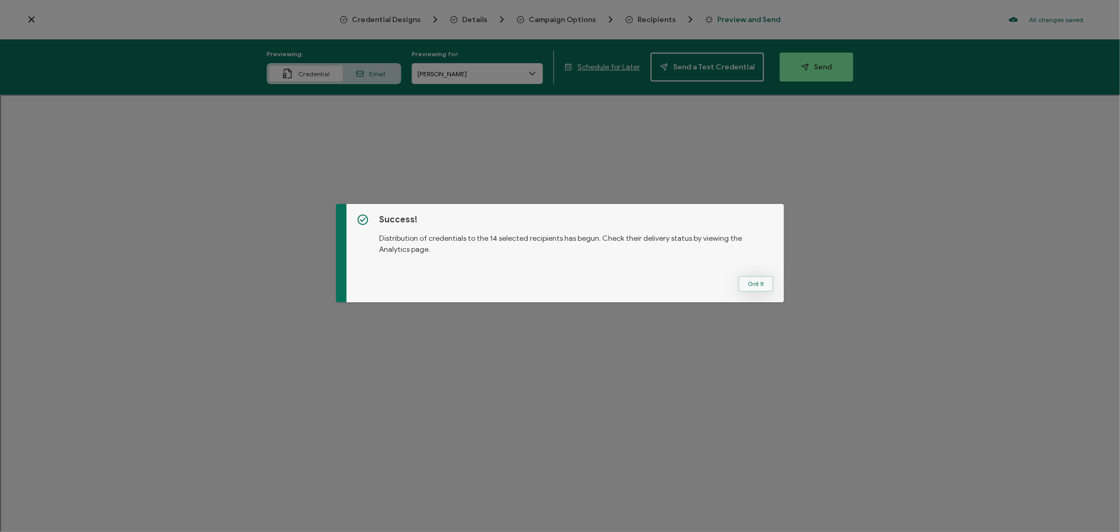
click at [751, 279] on button "Got It" at bounding box center [755, 284] width 35 height 16
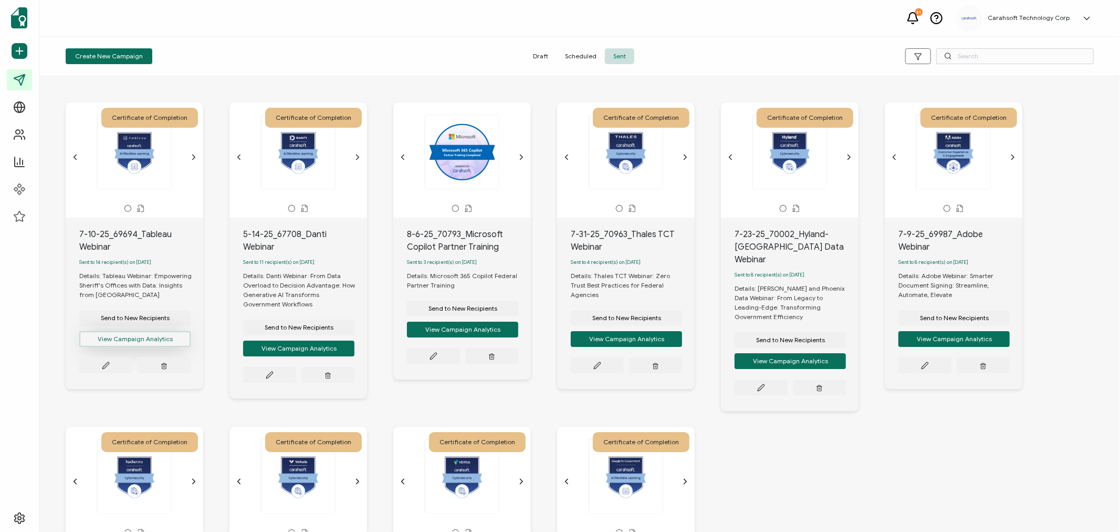
click at [148, 340] on button "View Campaign Analytics" at bounding box center [134, 339] width 111 height 16
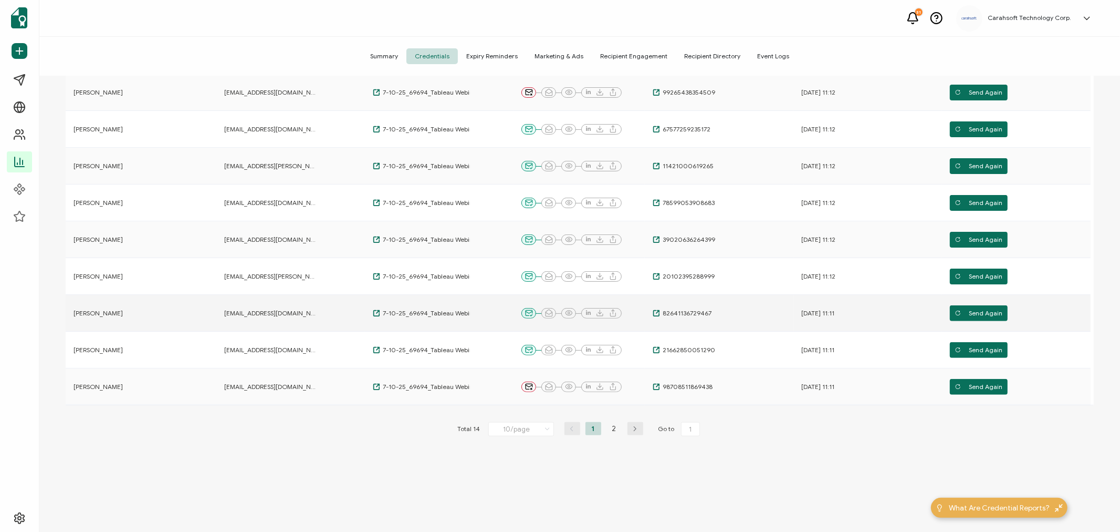
scroll to position [197, 0]
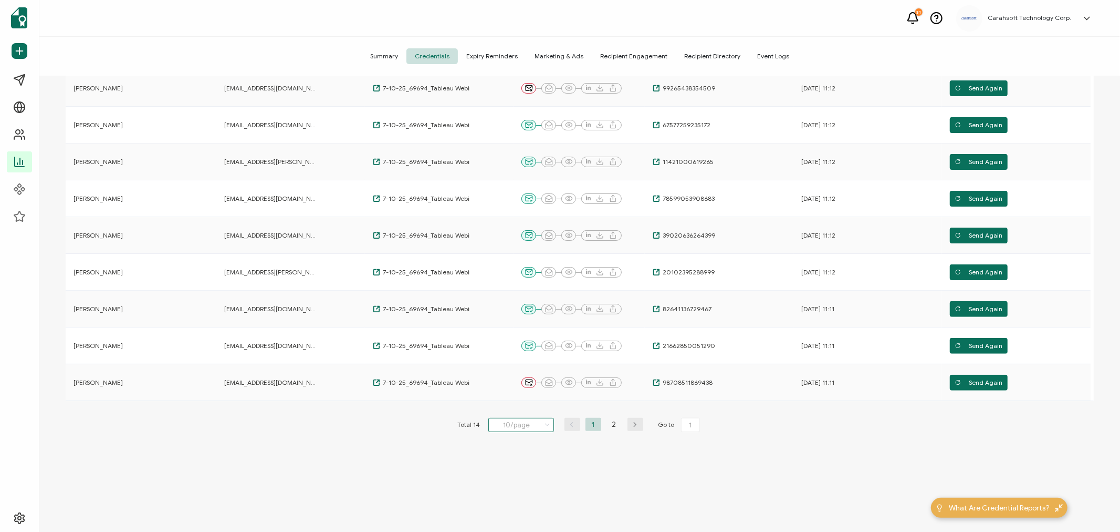
click at [538, 428] on input "10/page" at bounding box center [521, 425] width 66 height 14
click at [502, 467] on span "20/page" at bounding box center [510, 468] width 26 height 8
type input "20/page"
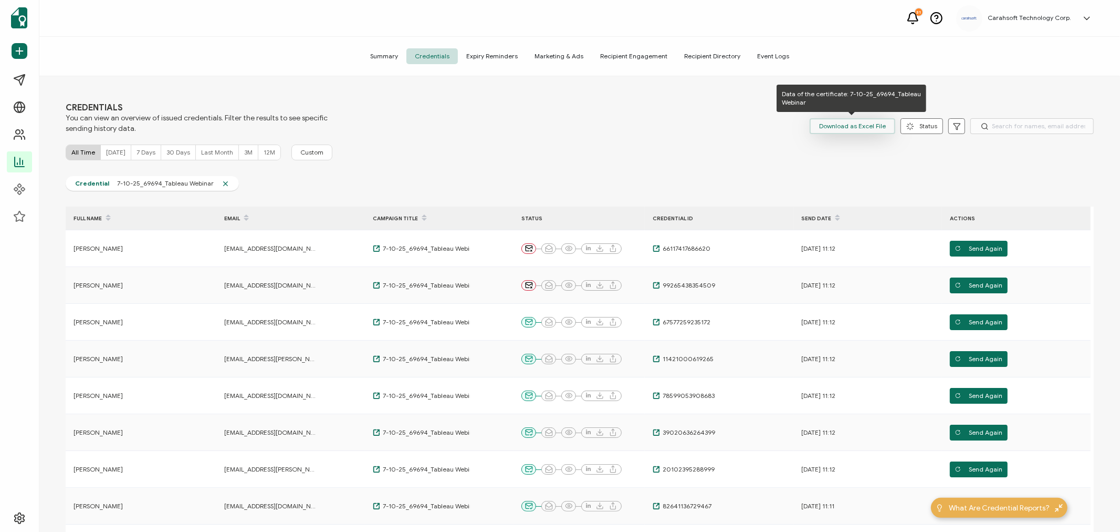
click at [851, 123] on span "Download as Excel File" at bounding box center [852, 126] width 67 height 16
